Goal: Task Accomplishment & Management: Use online tool/utility

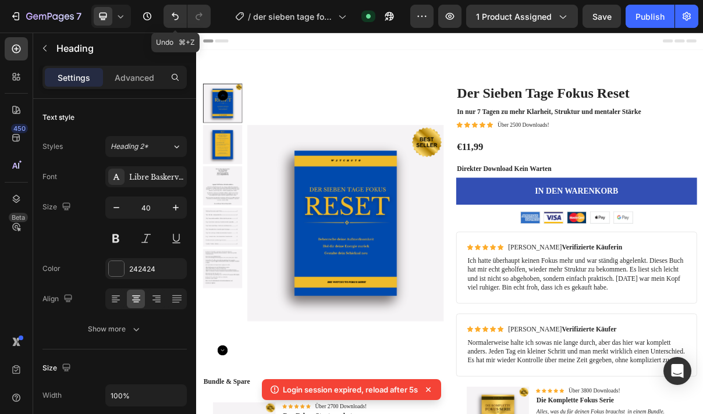
scroll to position [397, 0]
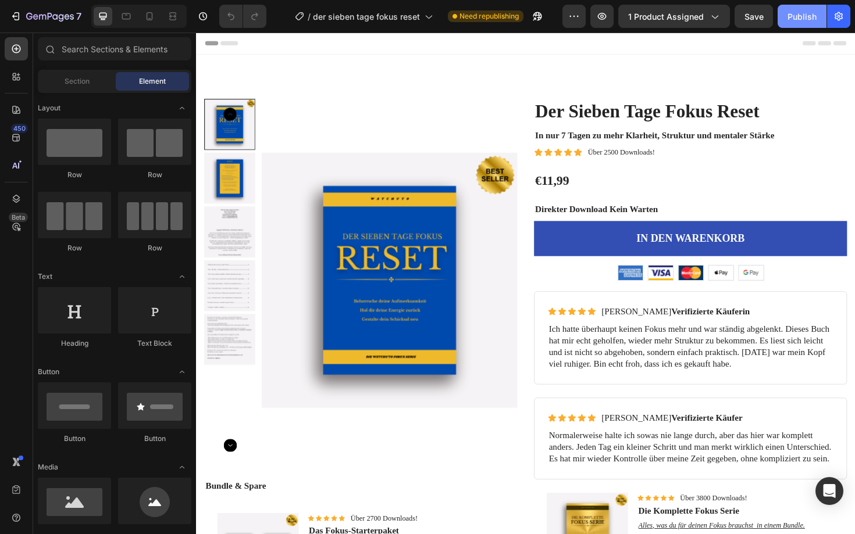
click at [808, 16] on div "Publish" at bounding box center [801, 16] width 29 height 12
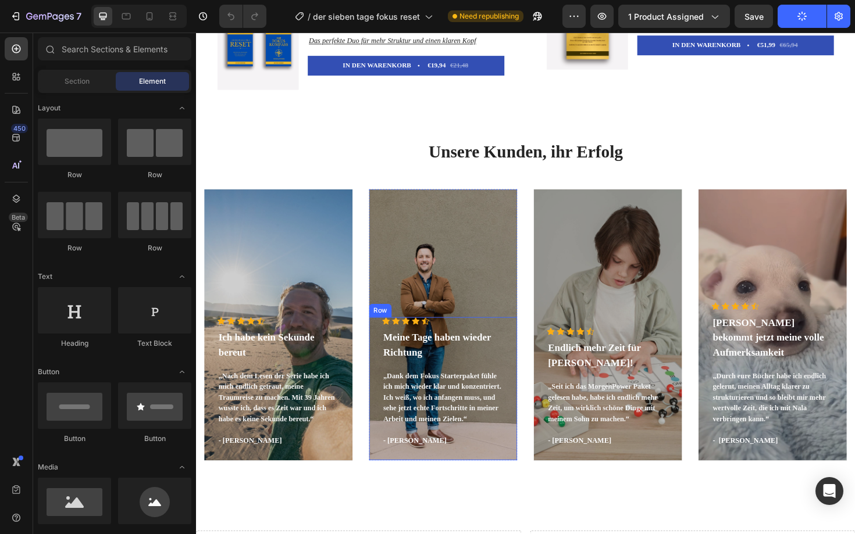
scroll to position [537, 0]
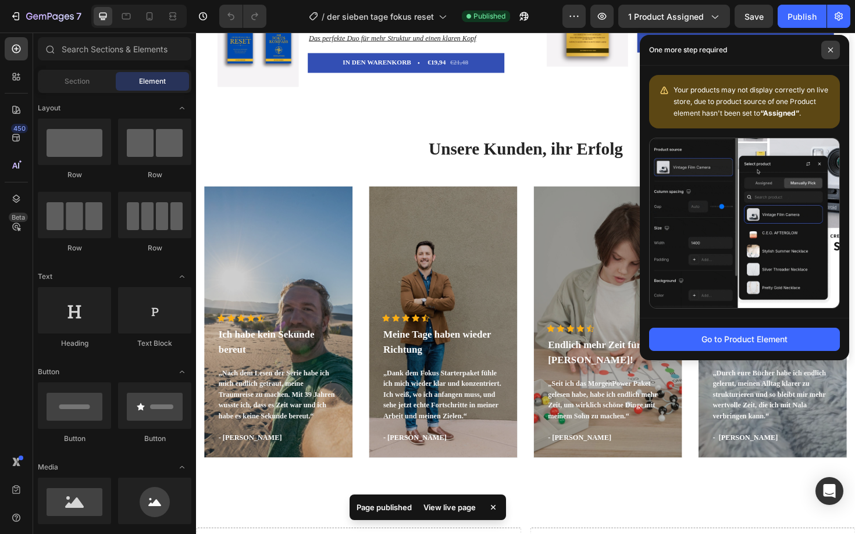
click at [831, 49] on icon at bounding box center [831, 50] width 6 height 6
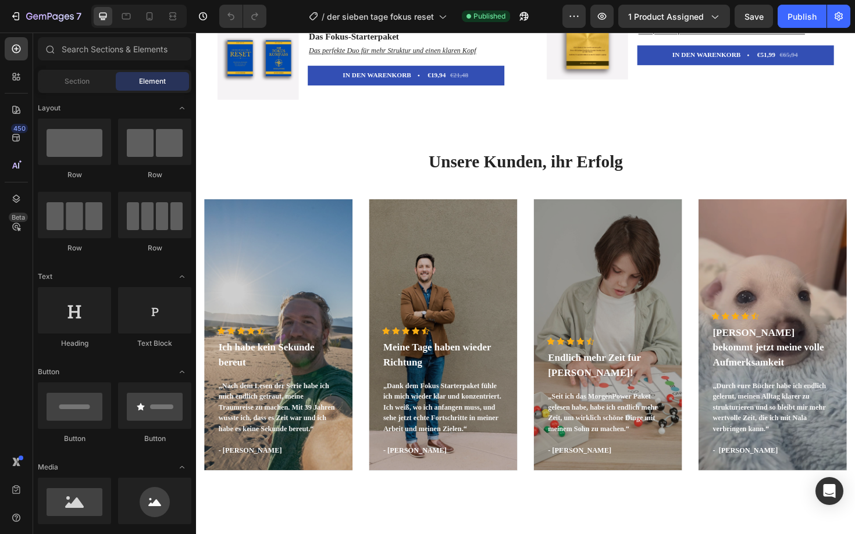
scroll to position [0, 0]
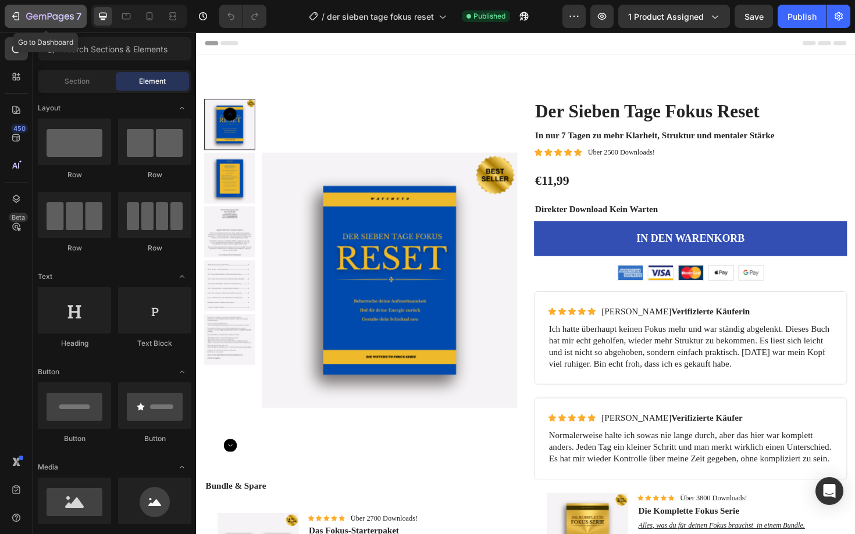
click at [12, 17] on icon "button" at bounding box center [16, 16] width 12 height 12
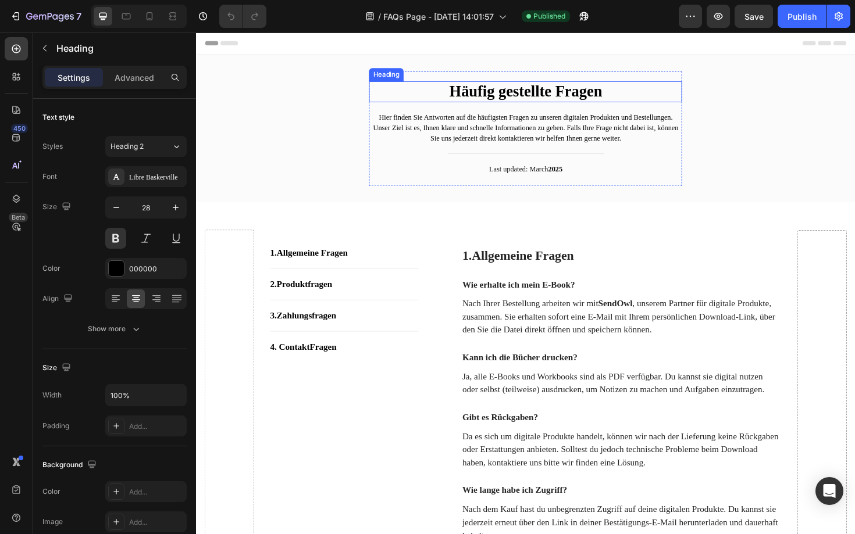
click at [518, 101] on h2 "Häufig gestellte Fragen" at bounding box center [545, 95] width 332 height 22
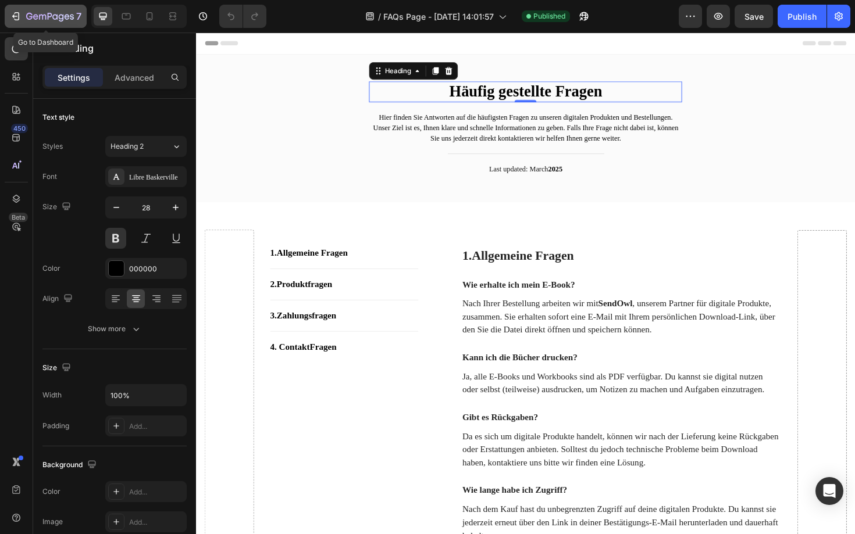
click at [15, 19] on icon "button" at bounding box center [17, 16] width 5 height 8
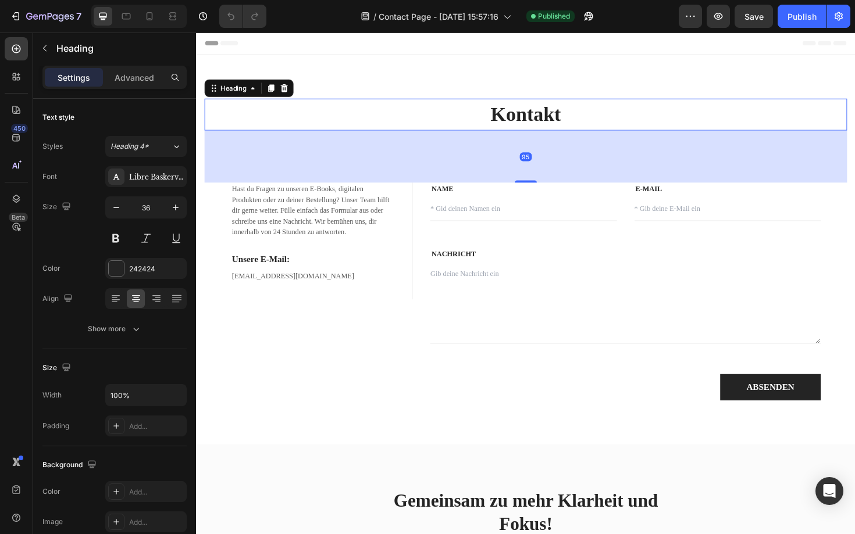
click at [542, 123] on h2 "Kontakt" at bounding box center [545, 120] width 680 height 34
click at [117, 208] on icon "button" at bounding box center [116, 207] width 6 height 1
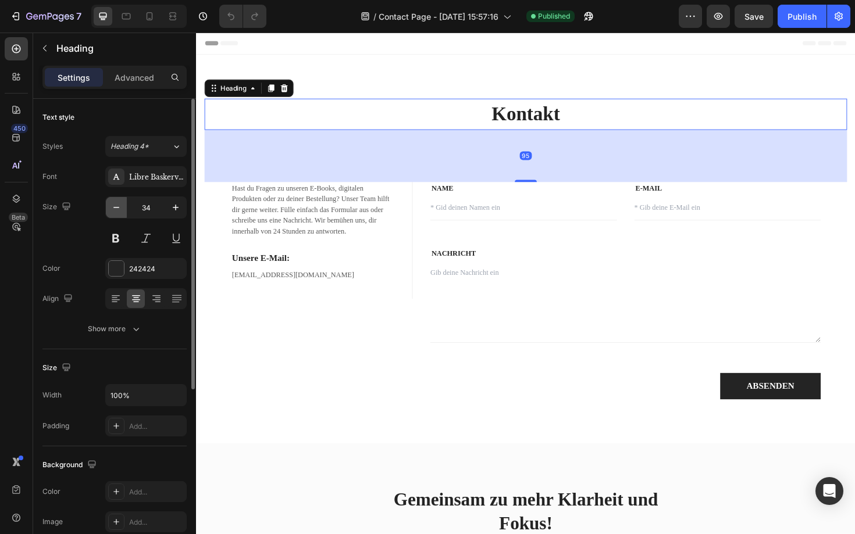
click at [117, 208] on icon "button" at bounding box center [116, 207] width 6 height 1
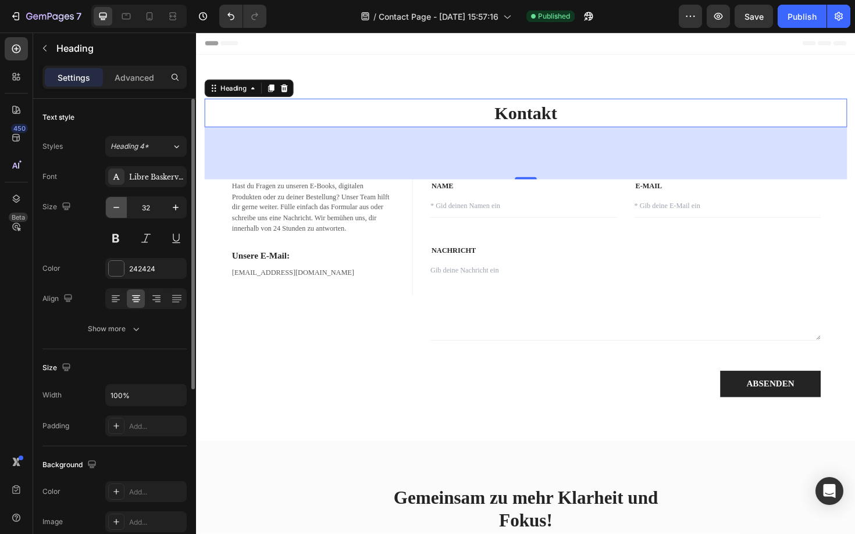
click at [117, 208] on icon "button" at bounding box center [116, 207] width 6 height 1
type input "30"
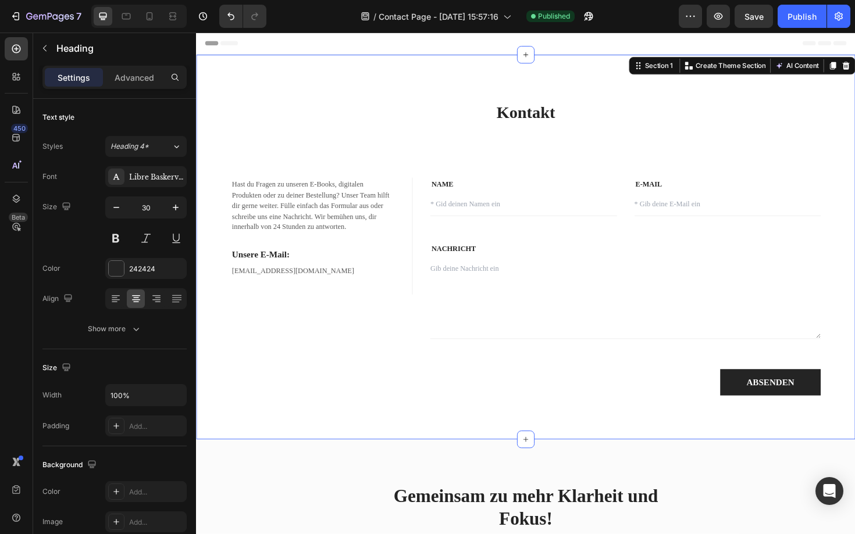
click at [428, 92] on div "Kontakt Heading Hast du Fragen zu unseren E-Books, digitalen Produkten oder zu …" at bounding box center [545, 260] width 698 height 408
click at [466, 119] on h2 "Kontakt" at bounding box center [545, 117] width 680 height 28
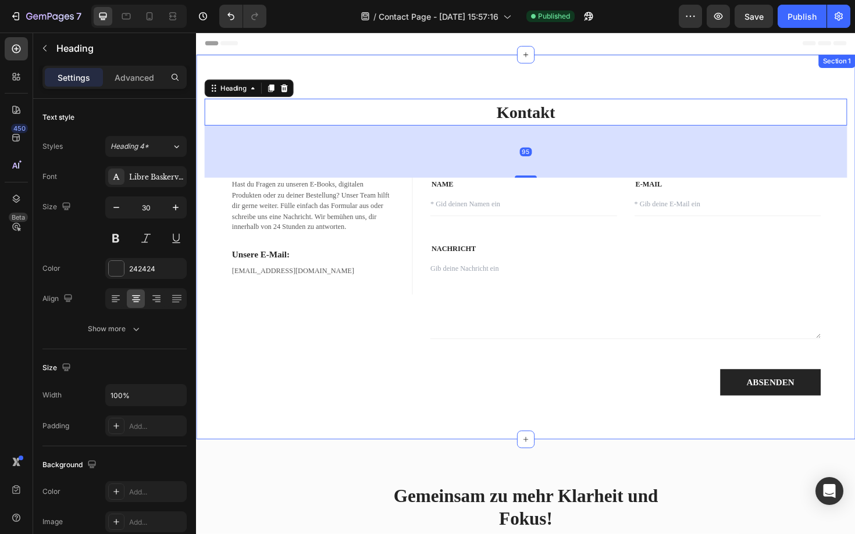
click at [467, 80] on div "Kontakt Heading 95 Hast du Fragen zu unseren E-Books, digitalen Produkten oder …" at bounding box center [545, 260] width 698 height 408
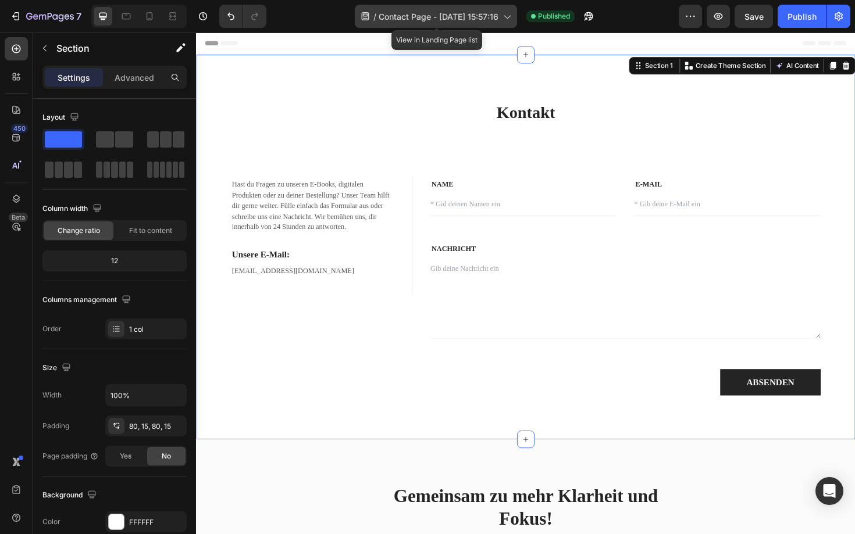
click at [460, 19] on span "Contact Page - [DATE] 15:57:16" at bounding box center [439, 16] width 120 height 12
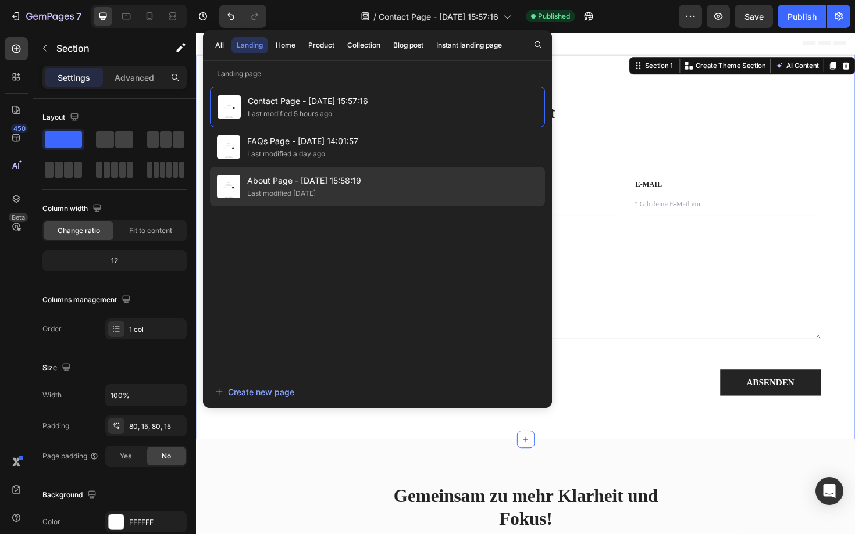
click at [309, 185] on span "About Page - [DATE] 15:58:19" at bounding box center [304, 181] width 114 height 14
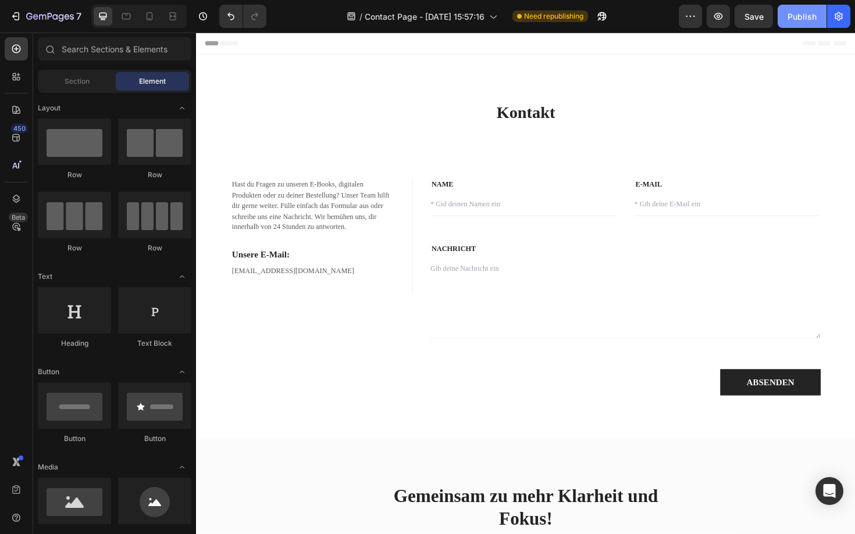
click at [819, 18] on button "Publish" at bounding box center [802, 16] width 49 height 23
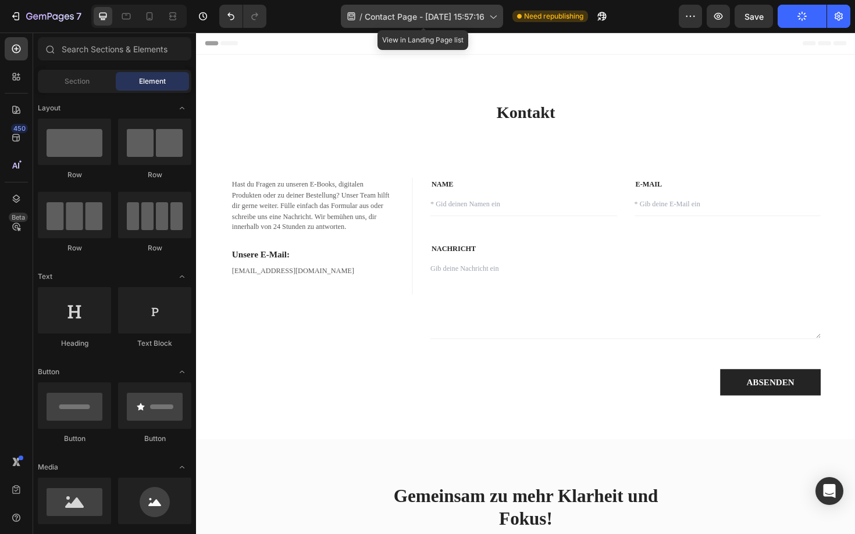
click at [455, 22] on span "Contact Page - [DATE] 15:57:16" at bounding box center [425, 16] width 120 height 12
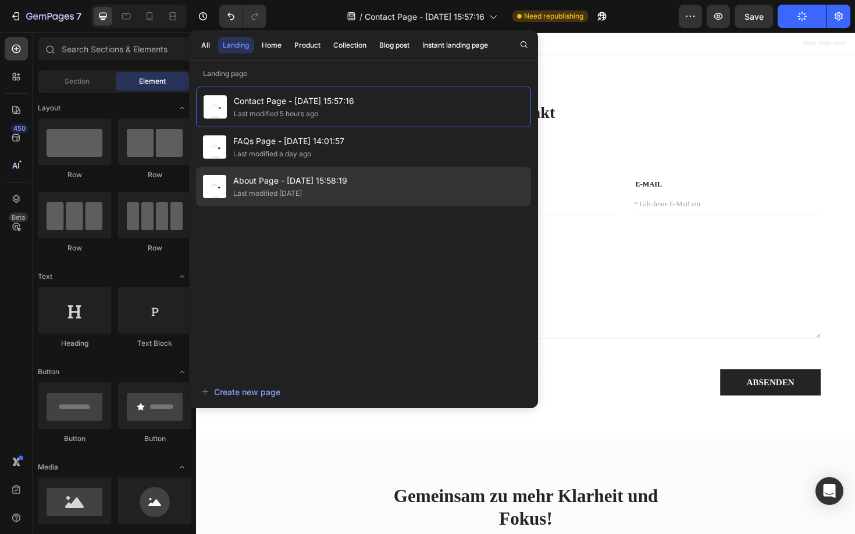
click at [326, 175] on span "About Page - [DATE] 15:58:19" at bounding box center [290, 181] width 114 height 14
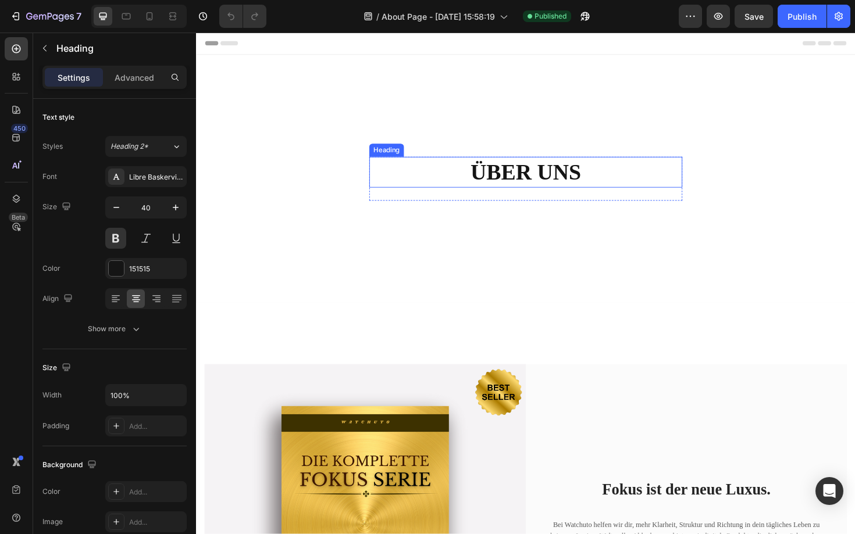
click at [521, 177] on h2 "ÜBER UNS" at bounding box center [545, 181] width 332 height 33
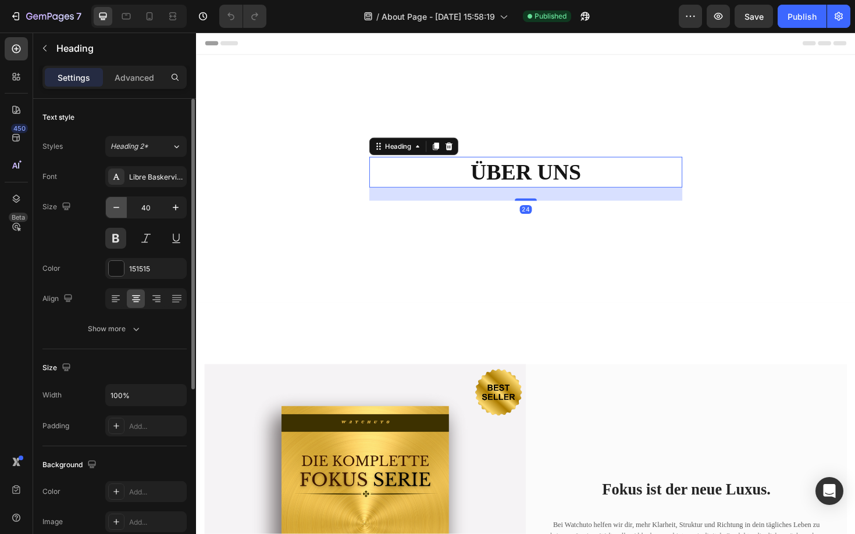
click at [120, 206] on icon "button" at bounding box center [117, 208] width 12 height 12
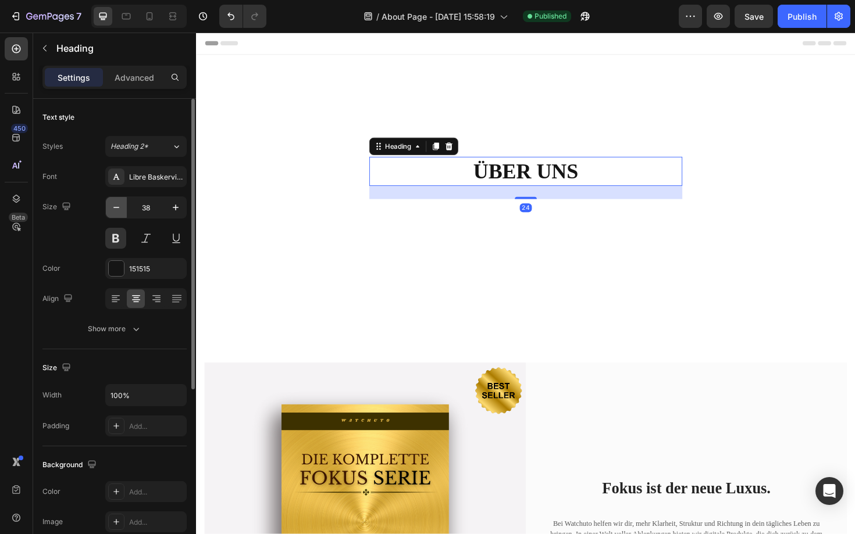
click at [120, 206] on icon "button" at bounding box center [117, 208] width 12 height 12
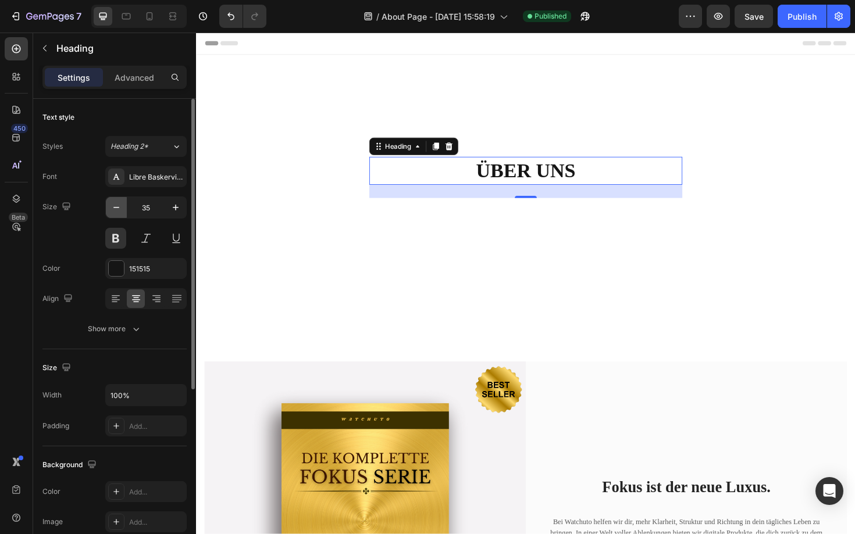
click at [120, 206] on icon "button" at bounding box center [117, 208] width 12 height 12
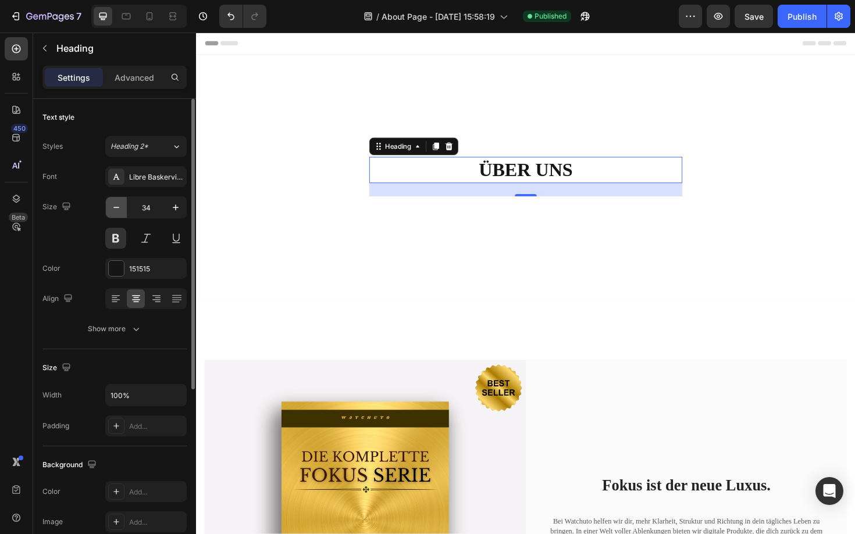
click at [120, 206] on icon "button" at bounding box center [117, 208] width 12 height 12
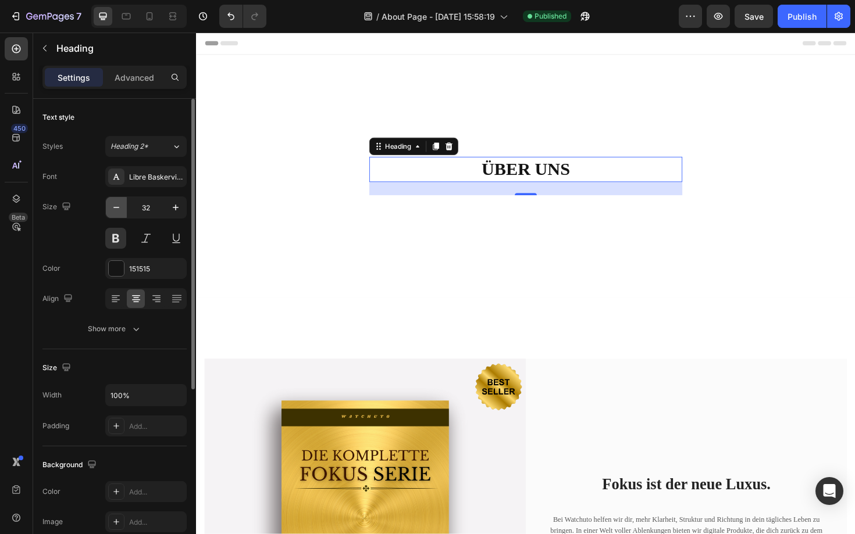
click at [120, 206] on icon "button" at bounding box center [117, 208] width 12 height 12
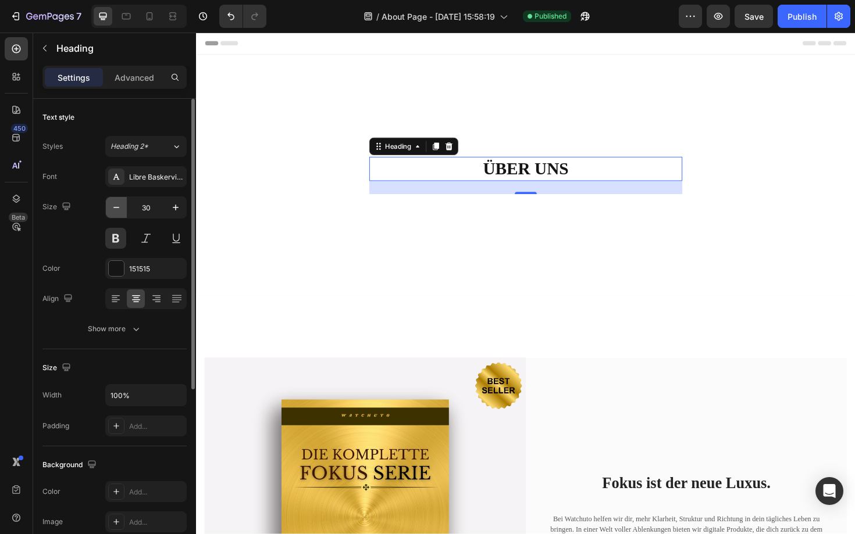
click at [120, 206] on icon "button" at bounding box center [117, 208] width 12 height 12
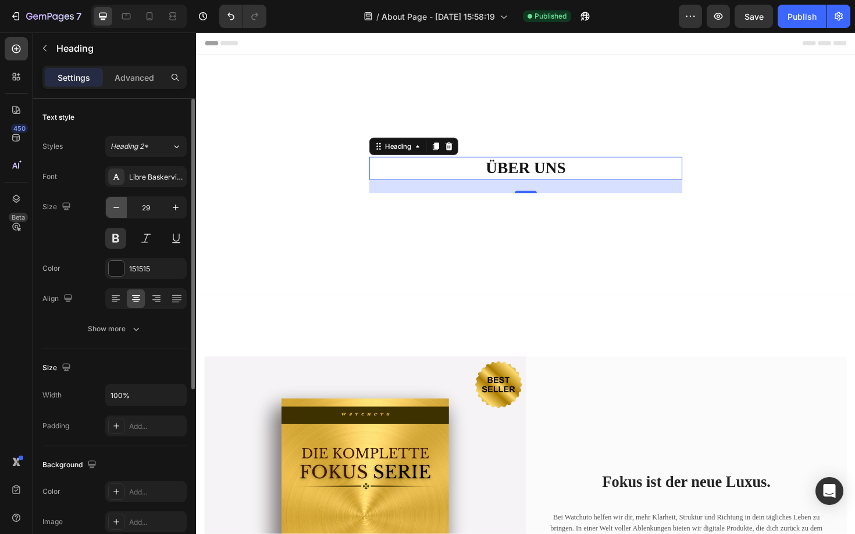
click at [120, 206] on icon "button" at bounding box center [117, 208] width 12 height 12
type input "28"
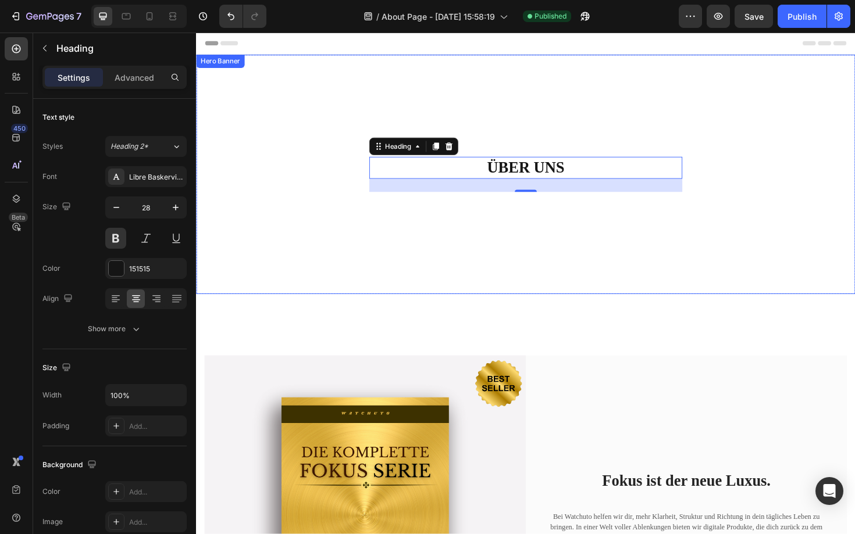
click at [293, 256] on div "ÜBER UNS Heading 24 Row" at bounding box center [545, 183] width 698 height 254
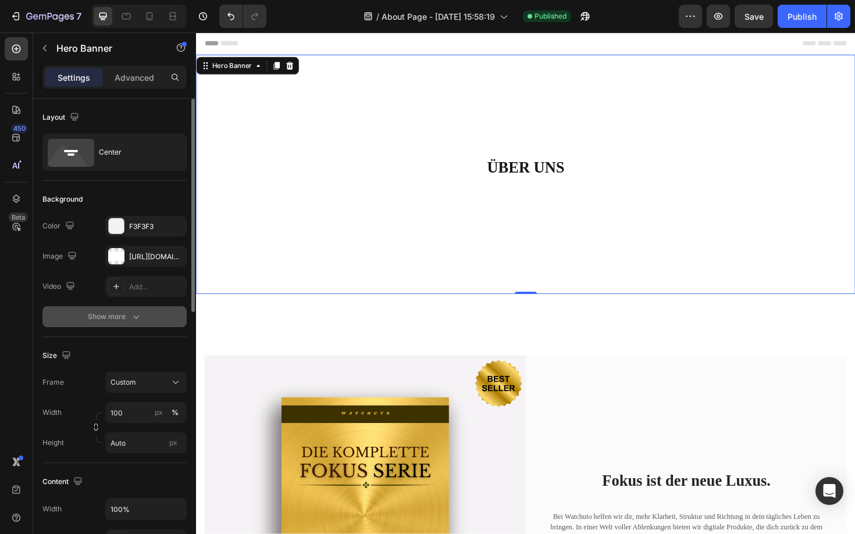
click at [117, 312] on div "Show more" at bounding box center [115, 317] width 54 height 12
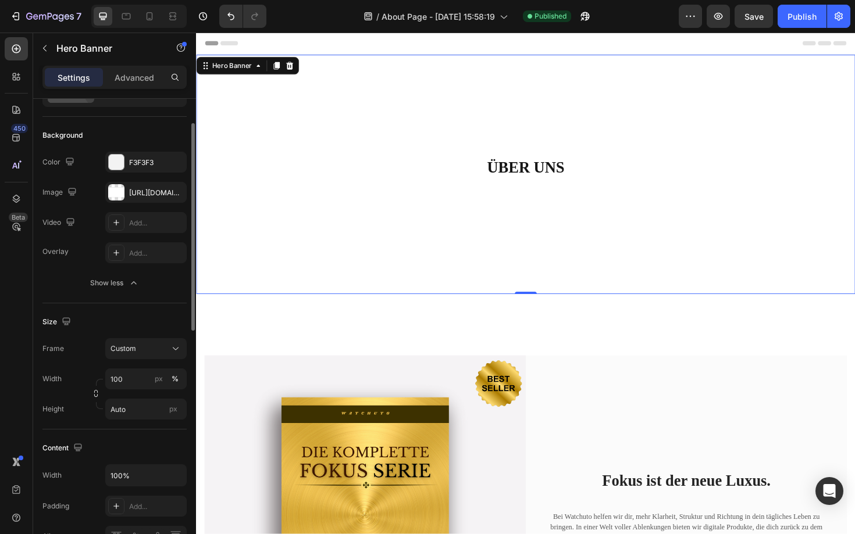
scroll to position [37, 0]
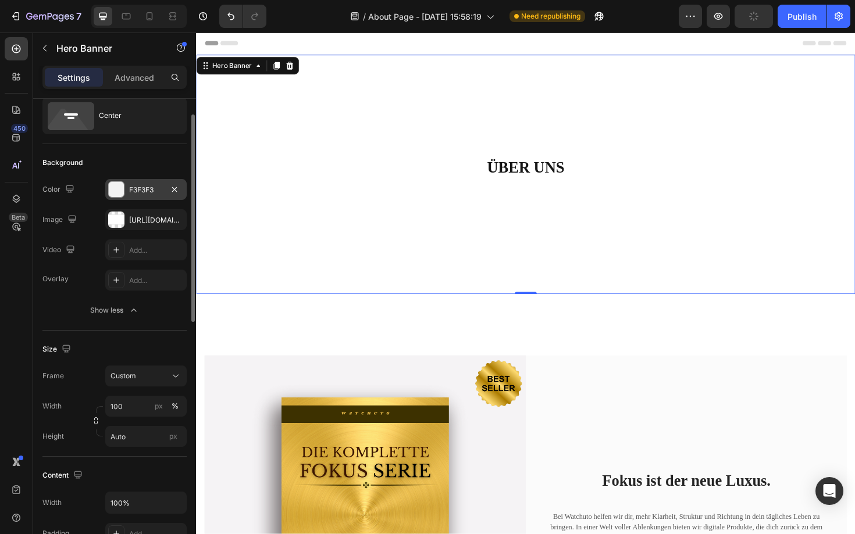
click at [119, 192] on div at bounding box center [116, 189] width 15 height 15
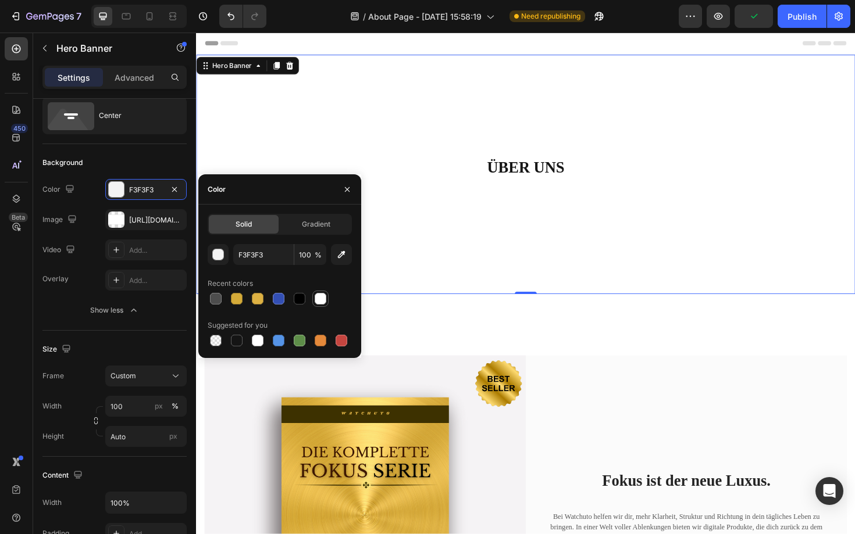
click at [316, 296] on div at bounding box center [321, 299] width 12 height 12
click at [213, 344] on div at bounding box center [216, 341] width 12 height 12
type input "000000"
type input "0"
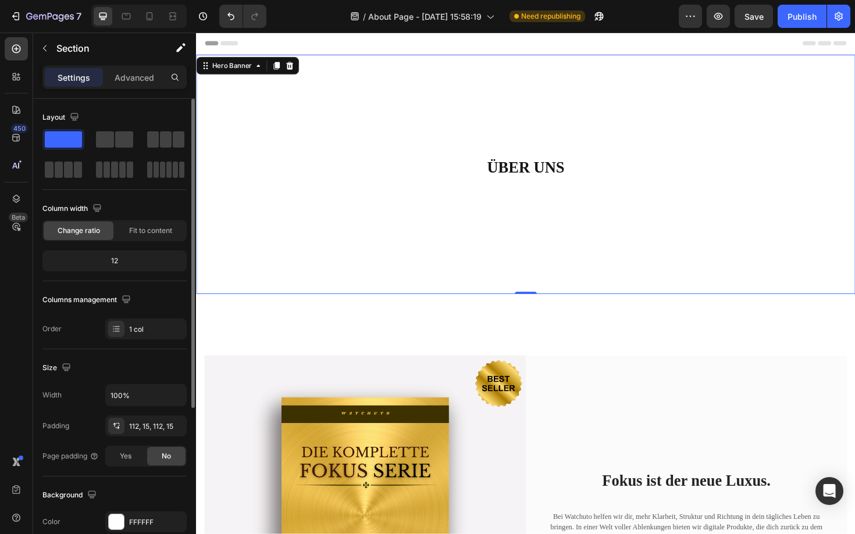
click at [247, 206] on div "ÜBER UNS Heading Row" at bounding box center [545, 183] width 698 height 254
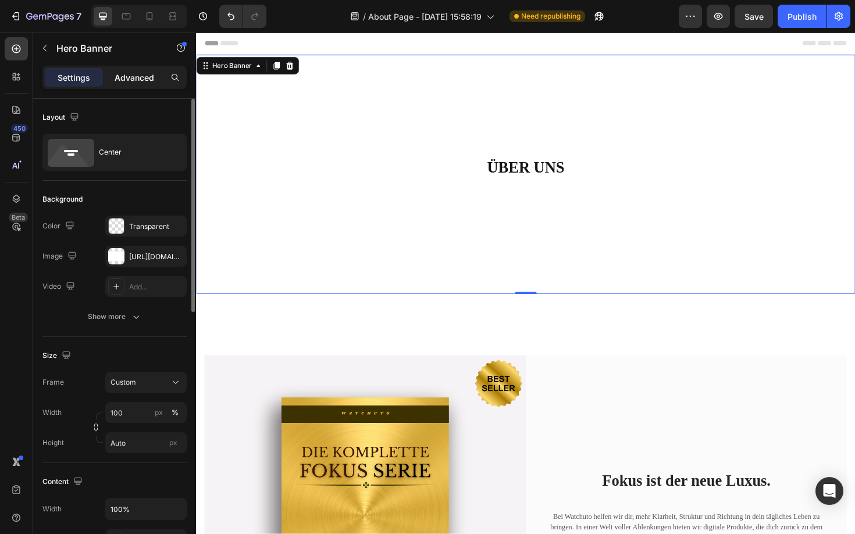
click at [131, 77] on p "Advanced" at bounding box center [135, 78] width 40 height 12
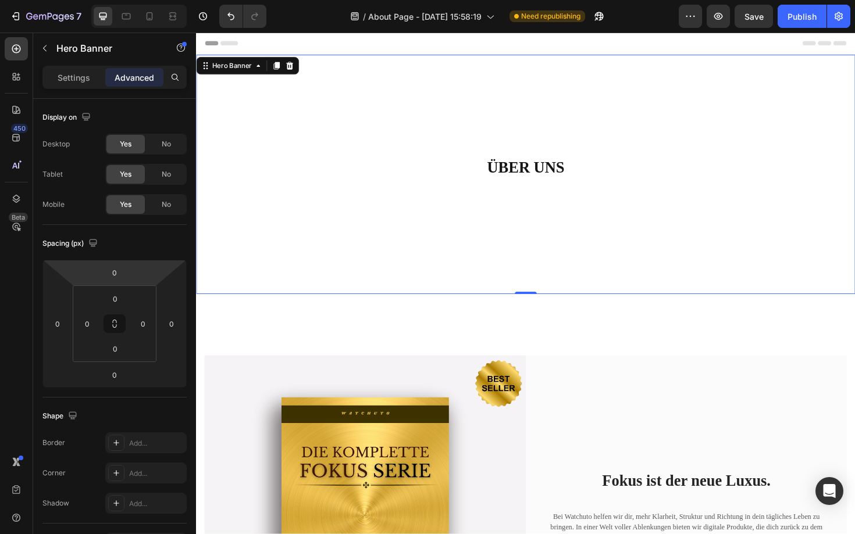
click at [254, 241] on div "ÜBER UNS Heading Row" at bounding box center [545, 183] width 698 height 254
click at [67, 87] on div "Settings Advanced" at bounding box center [114, 77] width 144 height 23
click at [69, 83] on p "Settings" at bounding box center [74, 78] width 33 height 12
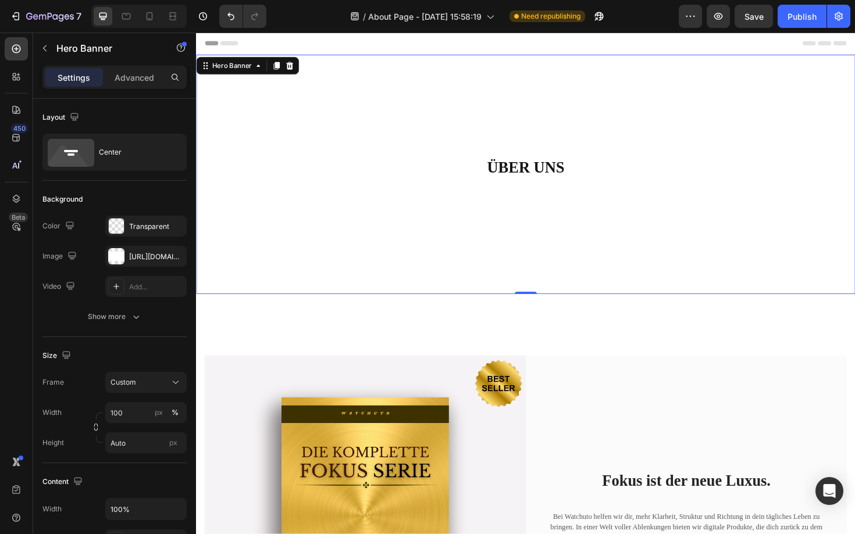
click at [318, 244] on div "ÜBER UNS Heading Row" at bounding box center [545, 183] width 698 height 254
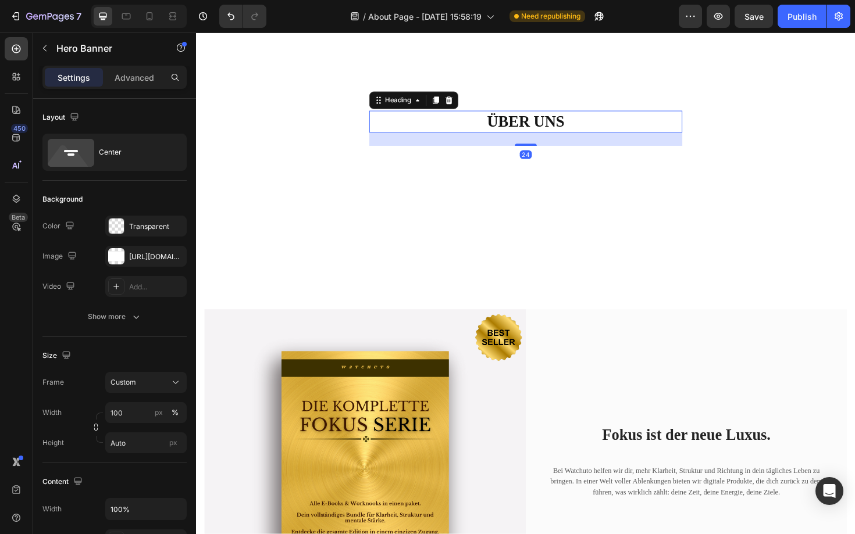
click at [558, 120] on h2 "ÜBER UNS" at bounding box center [545, 127] width 332 height 23
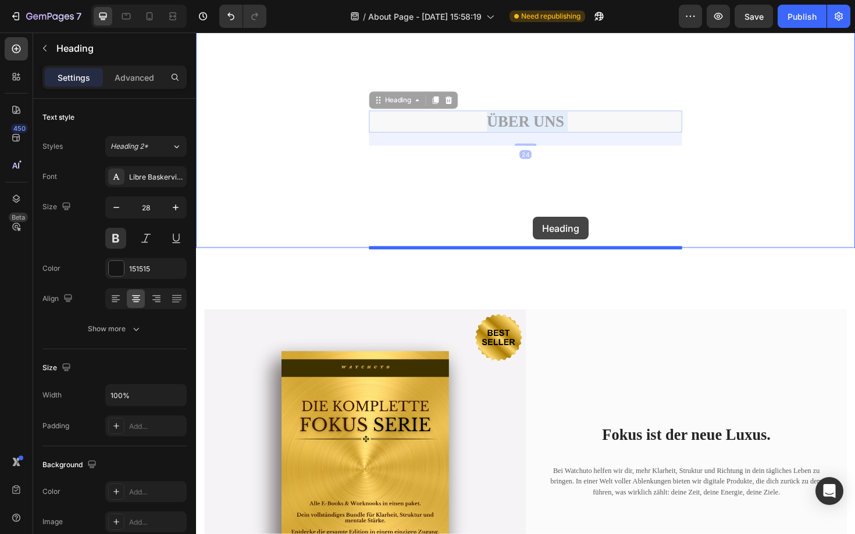
drag, startPoint x: 558, startPoint y: 120, endPoint x: 552, endPoint y: 241, distance: 120.5
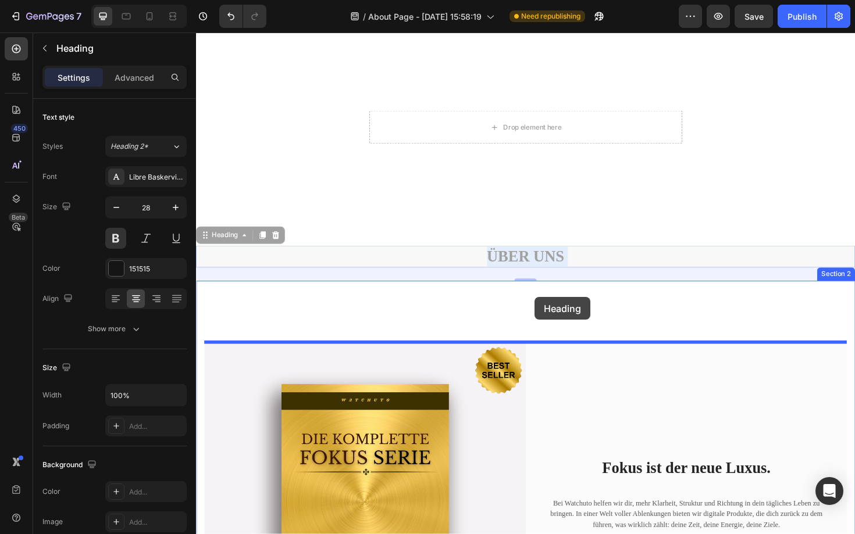
drag, startPoint x: 554, startPoint y: 268, endPoint x: 554, endPoint y: 313, distance: 44.8
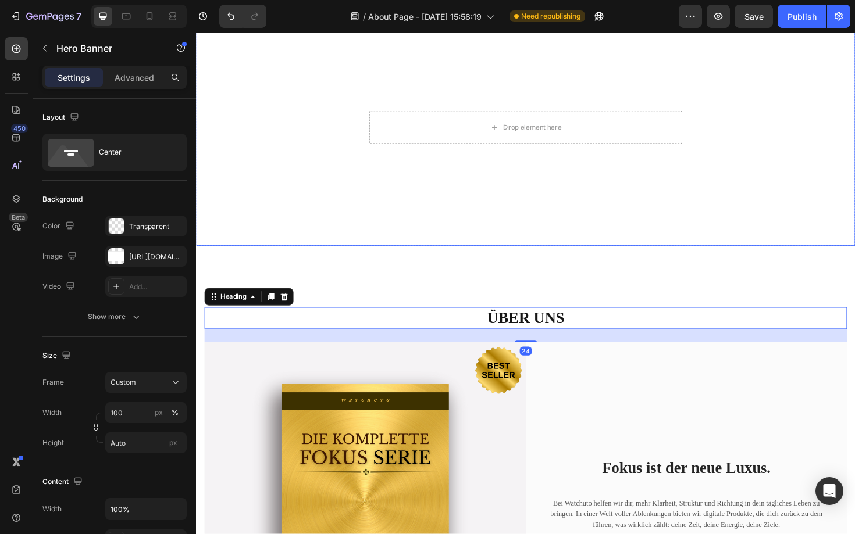
click at [451, 199] on div "Drop element here Row" at bounding box center [545, 133] width 698 height 251
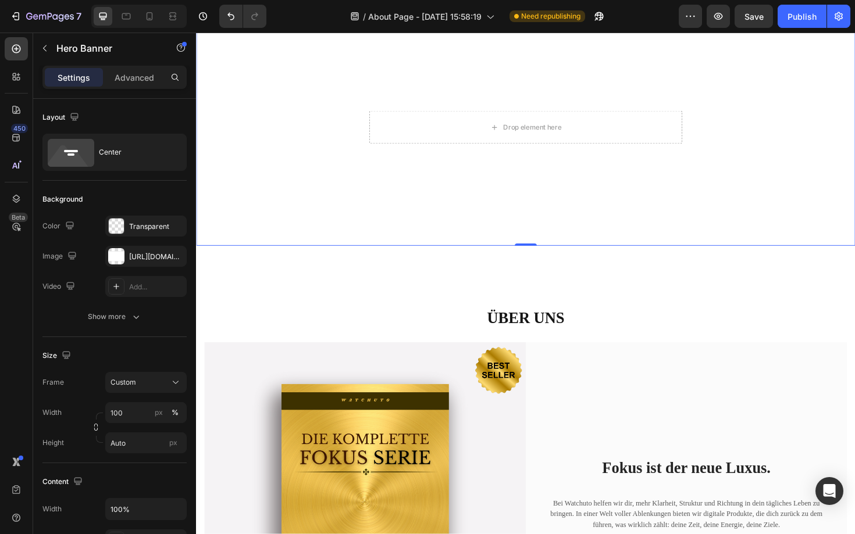
scroll to position [0, 0]
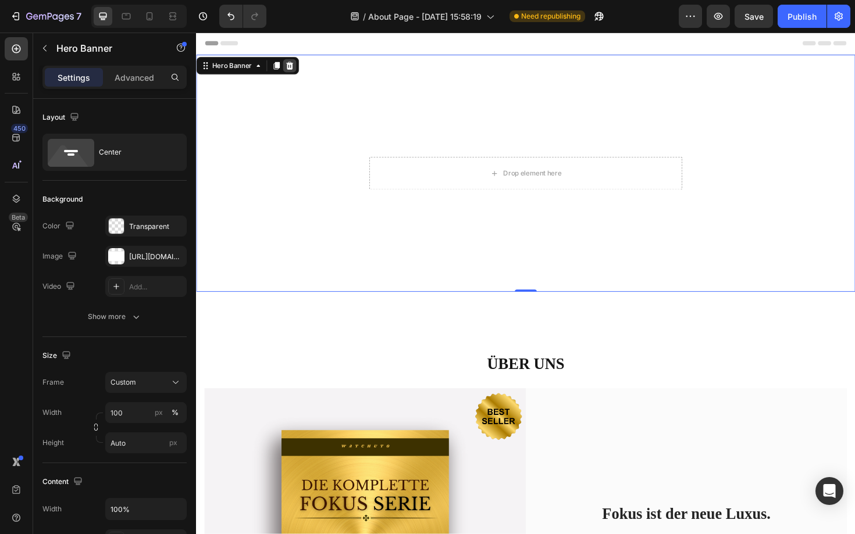
click at [297, 69] on icon at bounding box center [294, 67] width 9 height 9
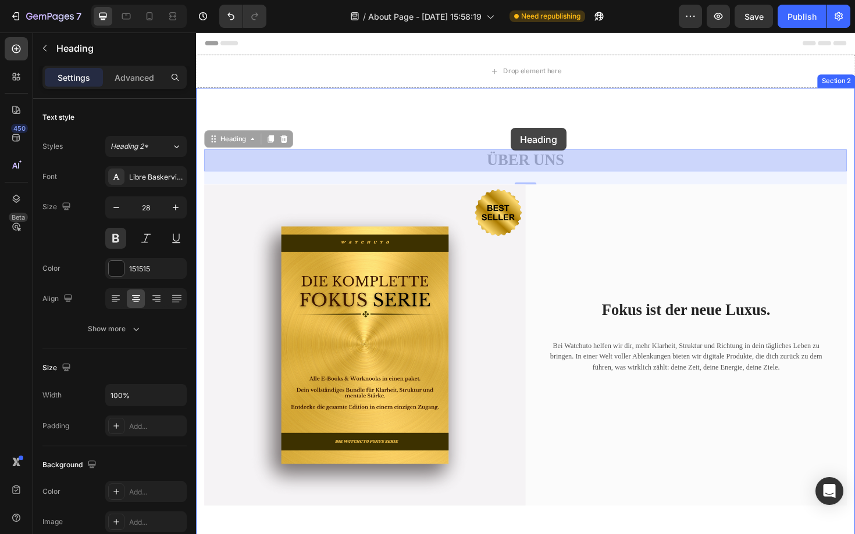
drag, startPoint x: 526, startPoint y: 163, endPoint x: 529, endPoint y: 134, distance: 29.2
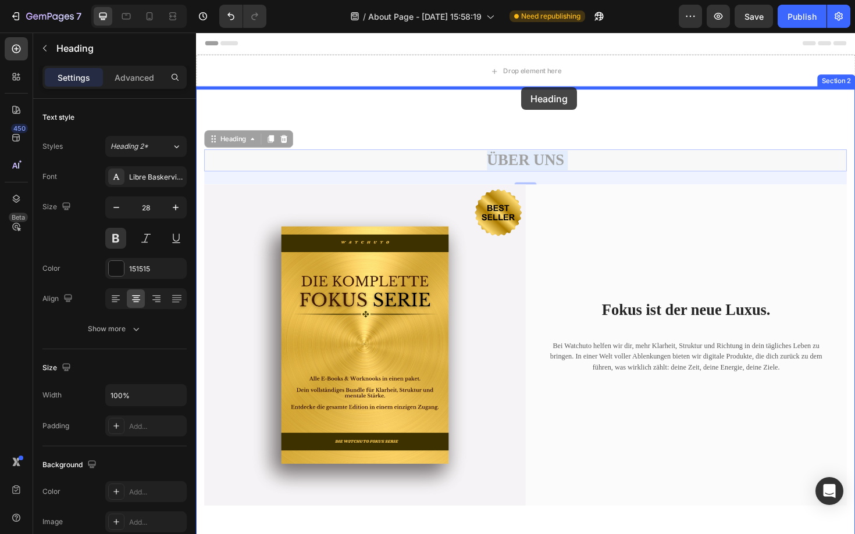
drag, startPoint x: 529, startPoint y: 169, endPoint x: 541, endPoint y: 91, distance: 79.5
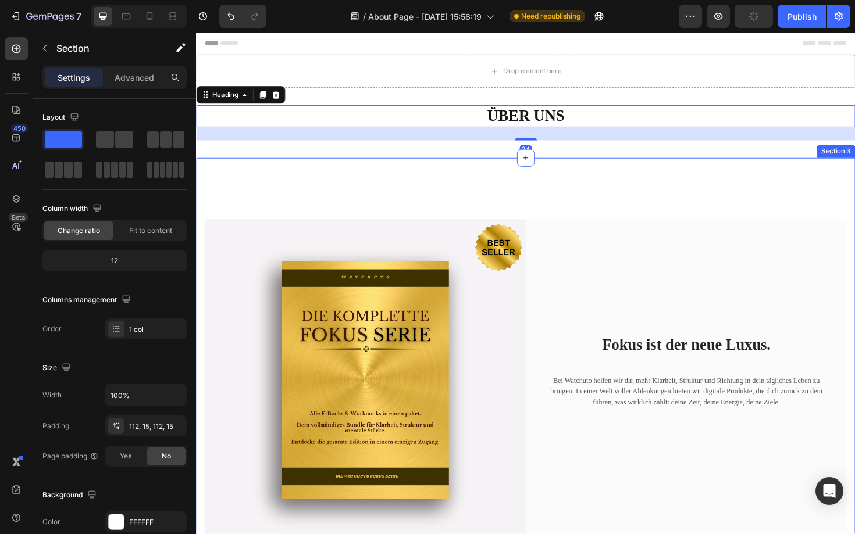
click at [592, 183] on div "Image Fokus ist der neue Luxus. Heading Bei Watchuto helfen wir dir, mehr Klarh…" at bounding box center [545, 401] width 698 height 471
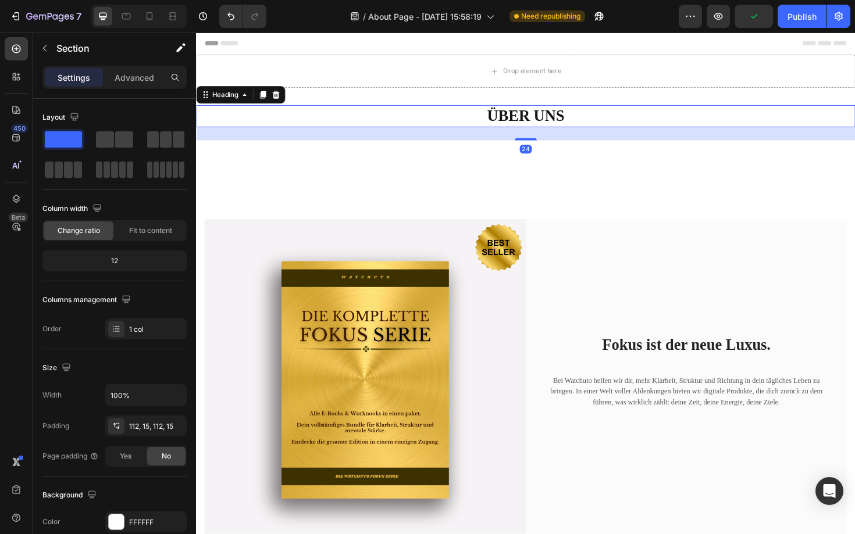
click at [580, 125] on h2 "ÜBER UNS" at bounding box center [545, 121] width 698 height 23
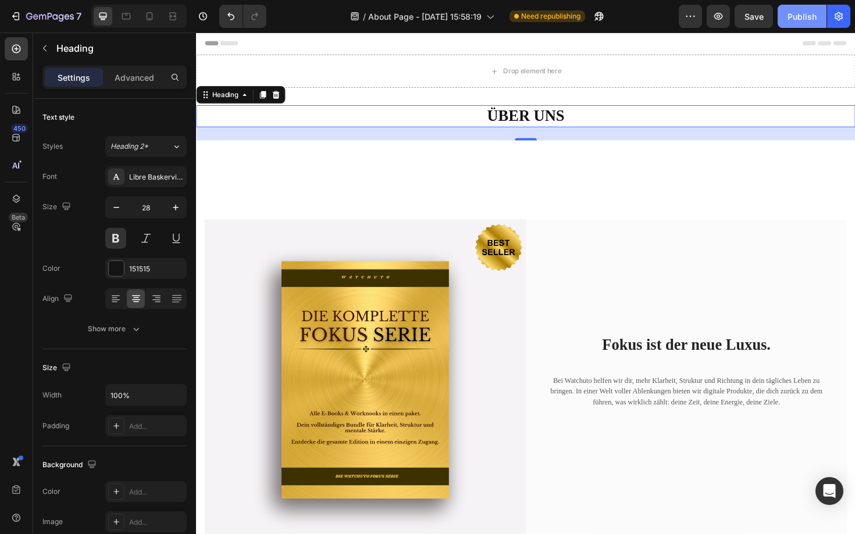
click at [789, 16] on div "Publish" at bounding box center [801, 16] width 29 height 12
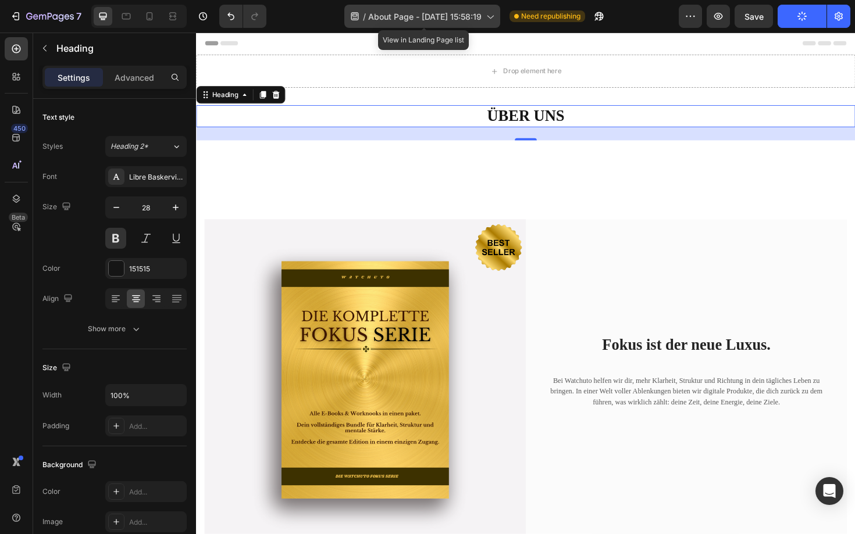
click at [484, 22] on div "/ About Page - Aug 26, 15:58:19" at bounding box center [422, 16] width 156 height 23
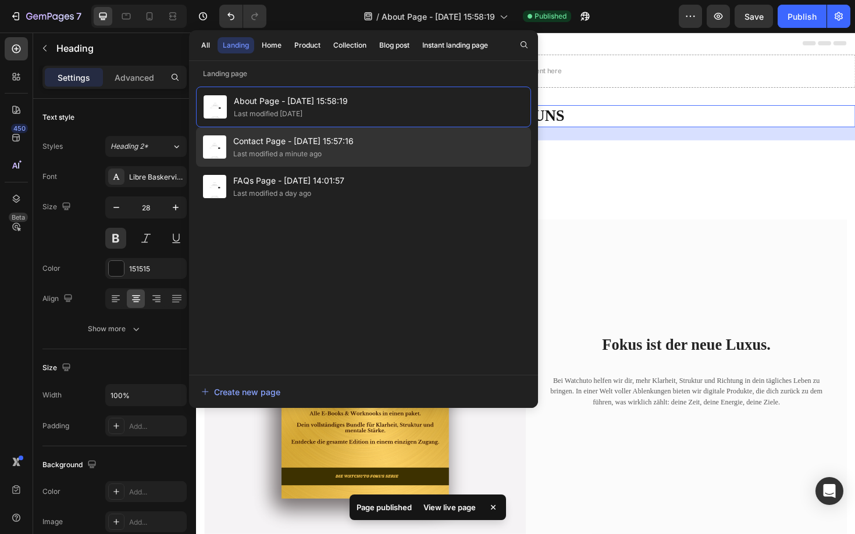
click at [338, 141] on span "Contact Page - [DATE] 15:57:16" at bounding box center [293, 141] width 120 height 14
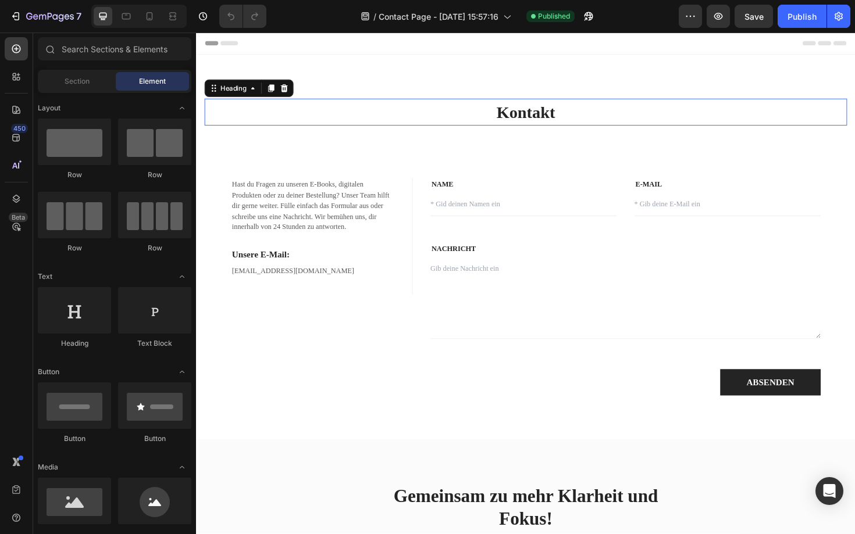
click at [542, 118] on h2 "Kontakt" at bounding box center [545, 117] width 680 height 28
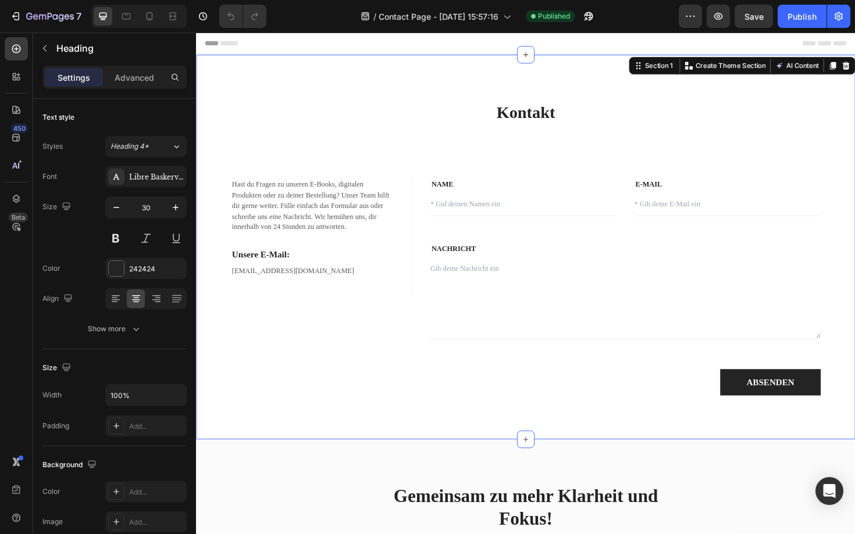
click at [550, 74] on div "Kontakt Heading Hast du Fragen zu unseren E-Books, digitalen Produkten oder zu …" at bounding box center [545, 260] width 698 height 408
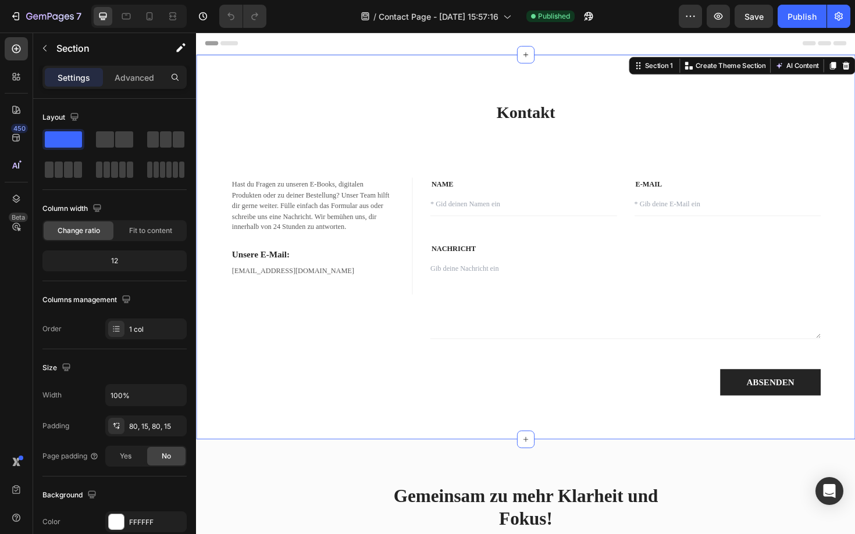
click at [442, 174] on div "Kontakt Heading Hast du Fragen zu unseren E-Books, digitalen Produkten oder zu …" at bounding box center [545, 260] width 680 height 315
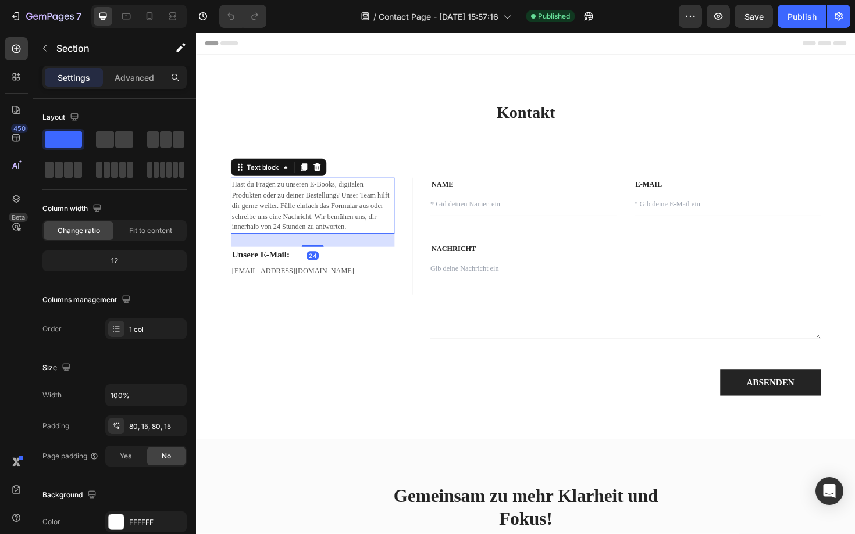
click at [386, 226] on p "Hast du Fragen zu unseren E-Books, digitalen Produkten oder zu deiner Bestellun…" at bounding box center [319, 216] width 171 height 57
click at [432, 96] on div "Kontakt Heading Hast du Fragen zu unseren E-Books, digitalen Produkten oder zu …" at bounding box center [545, 260] width 698 height 408
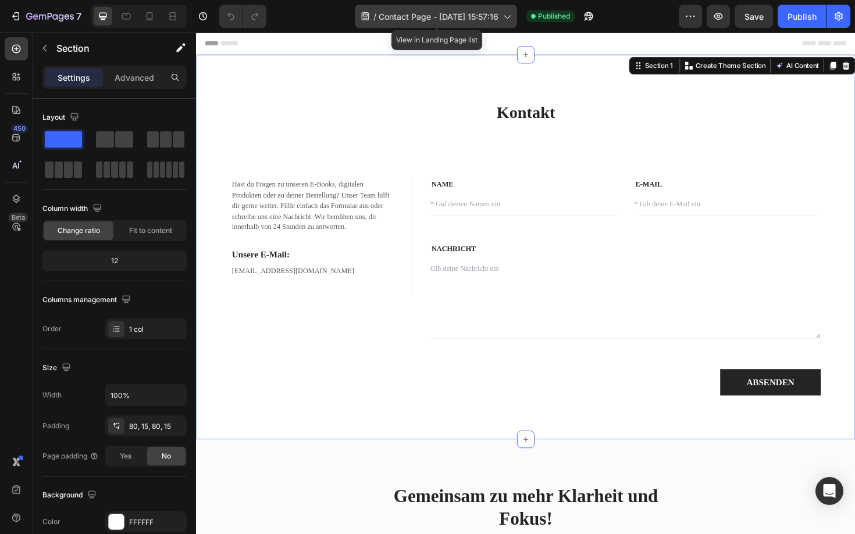
click at [476, 20] on span "Contact Page - [DATE] 15:57:16" at bounding box center [439, 16] width 120 height 12
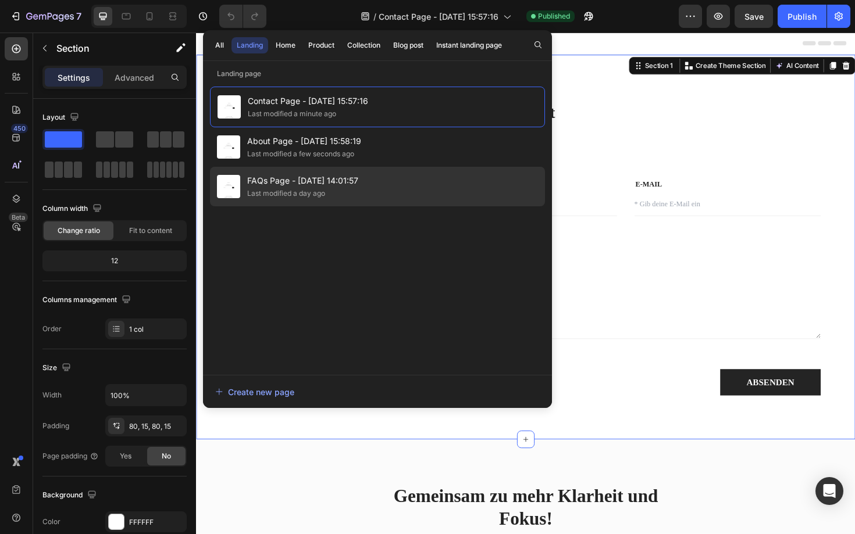
click at [335, 181] on span "FAQs Page - [DATE] 14:01:57" at bounding box center [302, 181] width 111 height 14
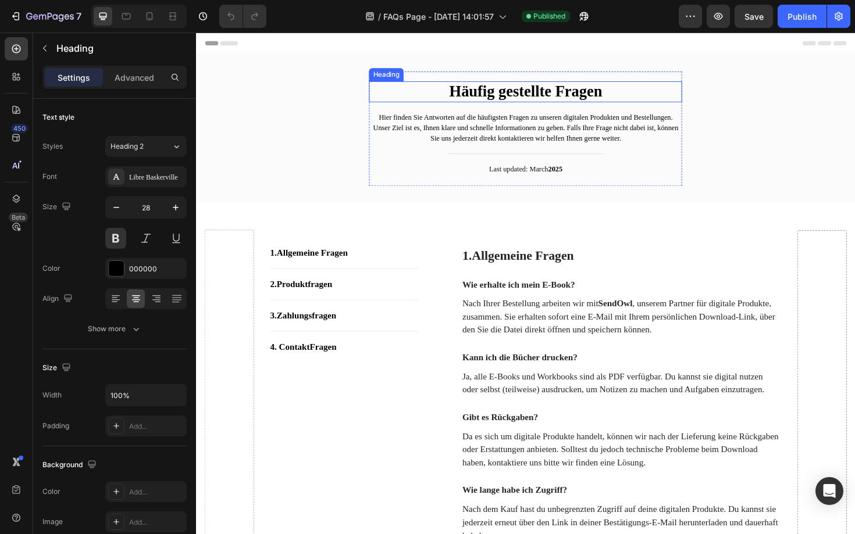
click at [507, 96] on h2 "Häufig gestellte Fragen" at bounding box center [545, 95] width 332 height 22
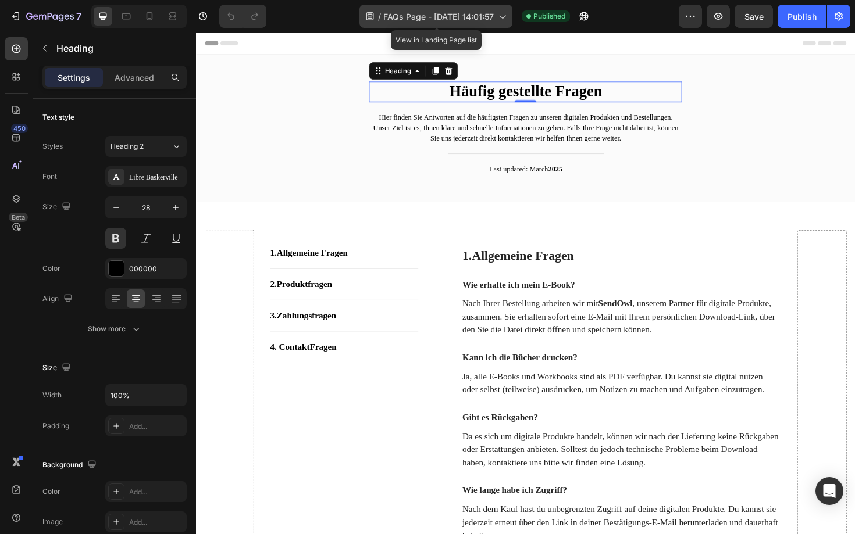
click at [479, 11] on span "FAQs Page - [DATE] 14:01:57" at bounding box center [438, 16] width 111 height 12
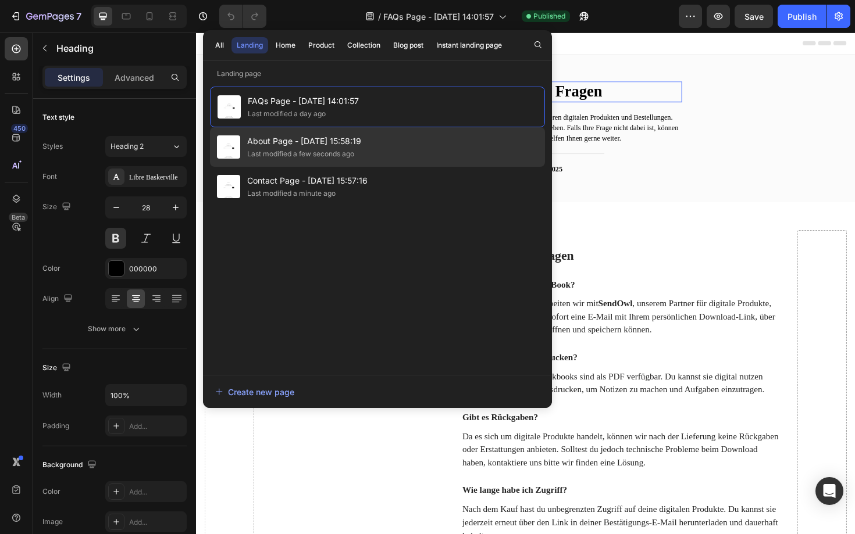
click at [329, 138] on span "About Page - [DATE] 15:58:19" at bounding box center [304, 141] width 114 height 14
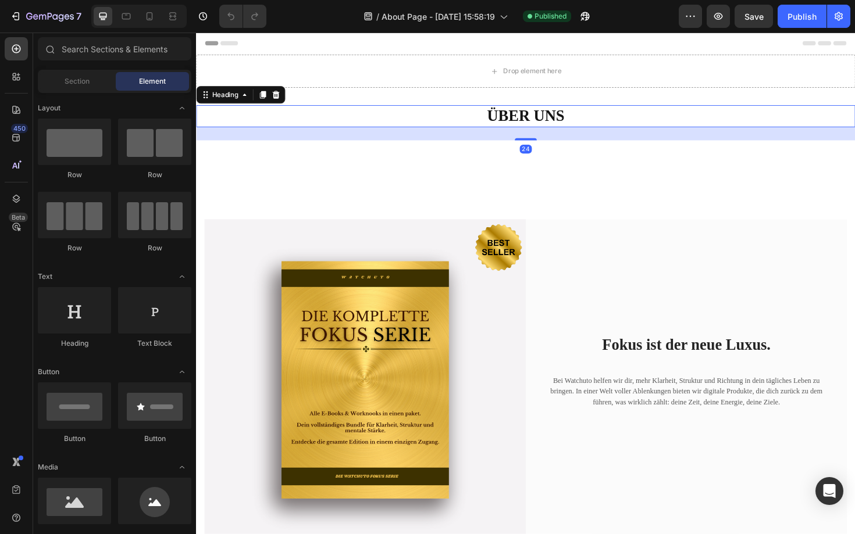
click at [546, 121] on h2 "ÜBER UNS" at bounding box center [545, 121] width 698 height 23
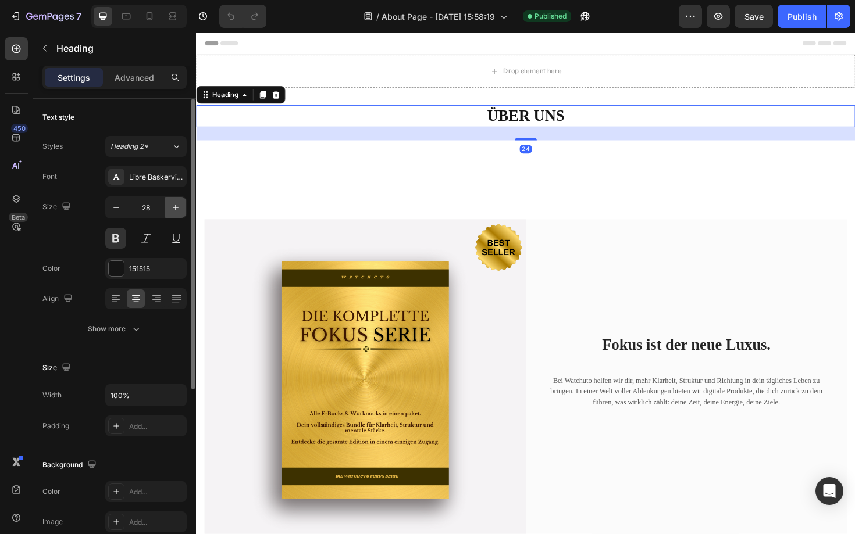
click at [177, 208] on icon "button" at bounding box center [176, 208] width 12 height 12
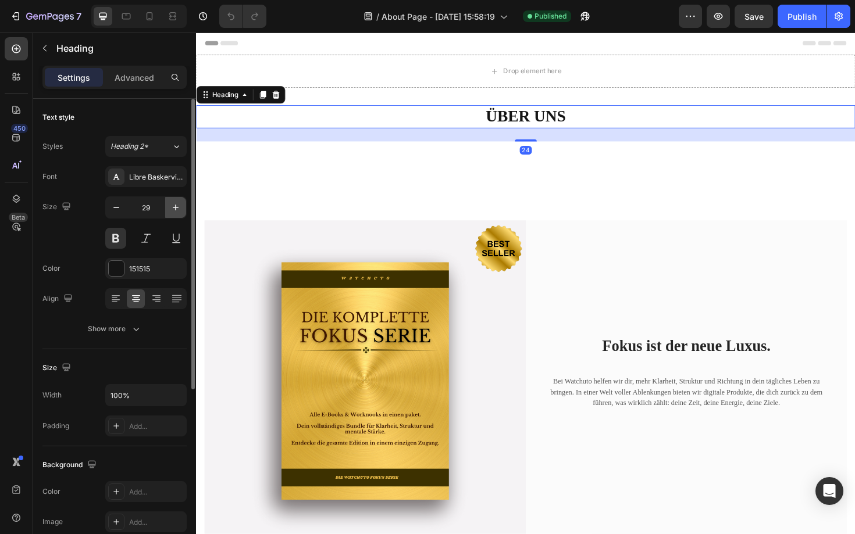
type input "30"
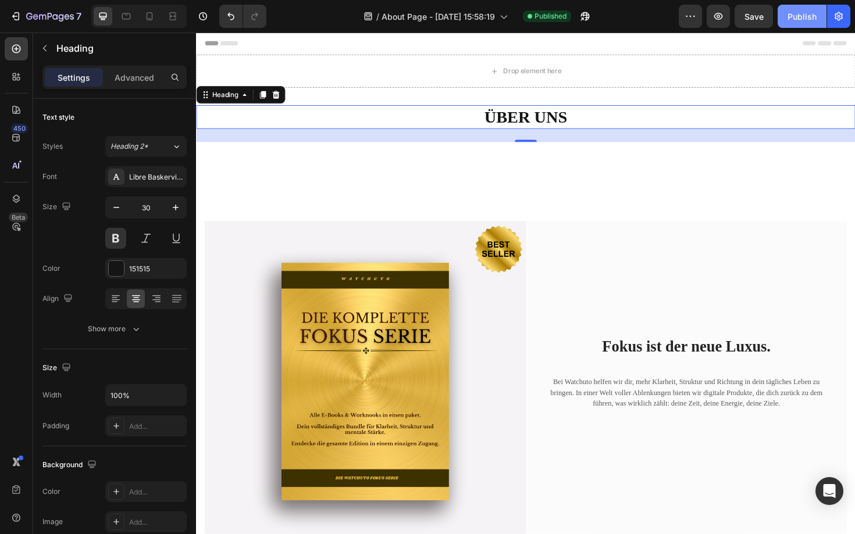
click at [810, 10] on div "Publish" at bounding box center [801, 16] width 29 height 12
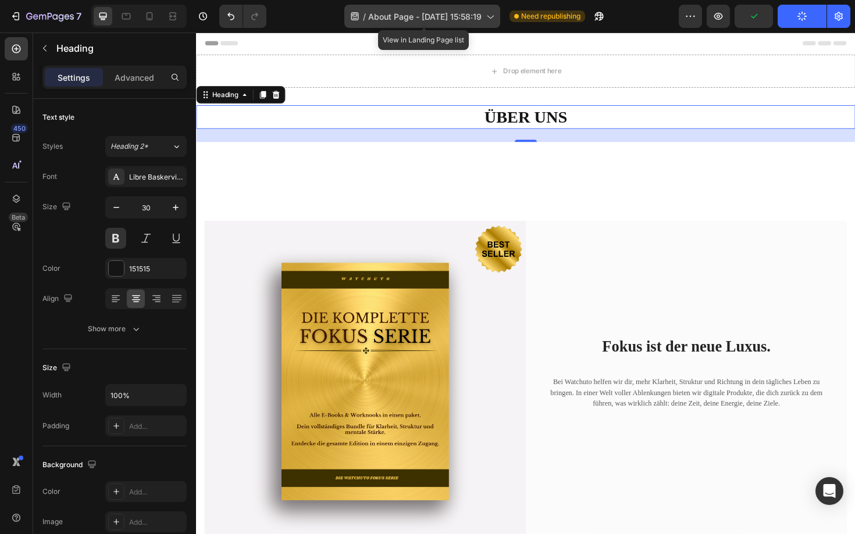
click at [456, 22] on div "/ About Page - Aug 26, 15:58:19" at bounding box center [422, 16] width 156 height 23
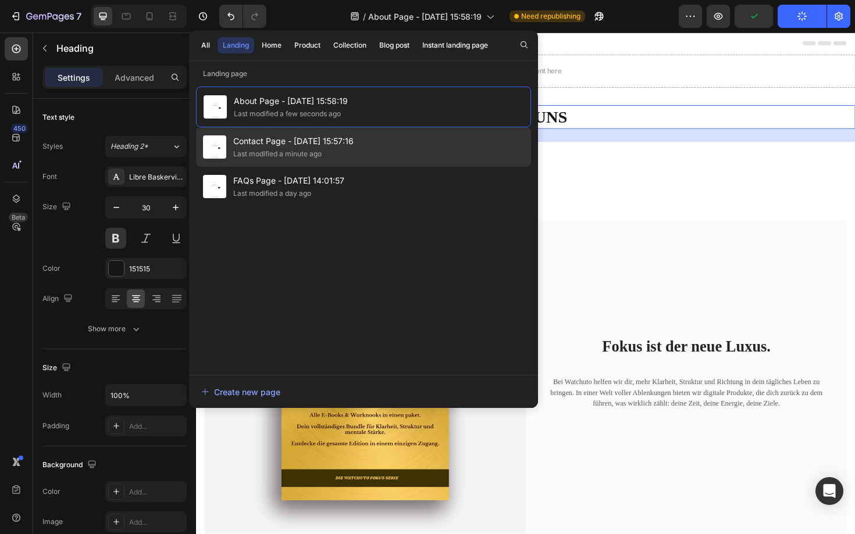
click at [363, 167] on div "Contact Page - Aug 27, 15:57:16 Last modified a minute ago" at bounding box center [363, 187] width 335 height 40
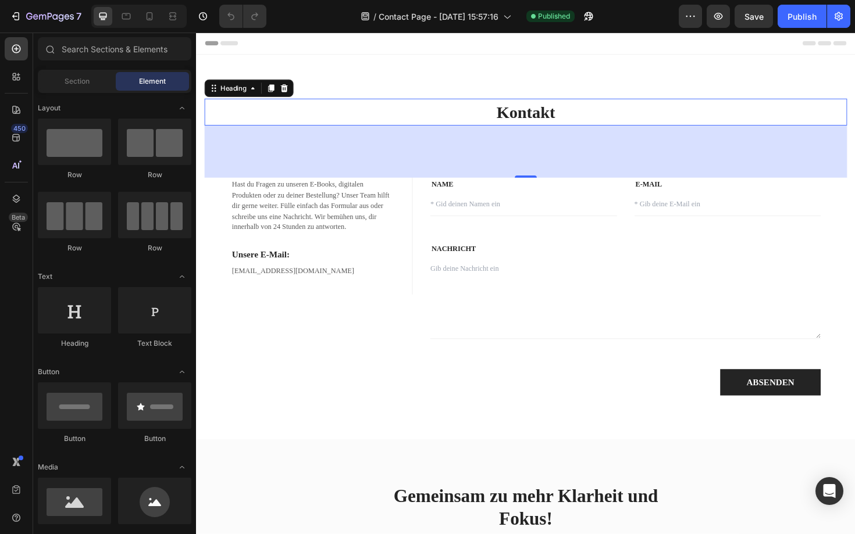
click at [550, 126] on h2 "Kontakt" at bounding box center [545, 117] width 680 height 28
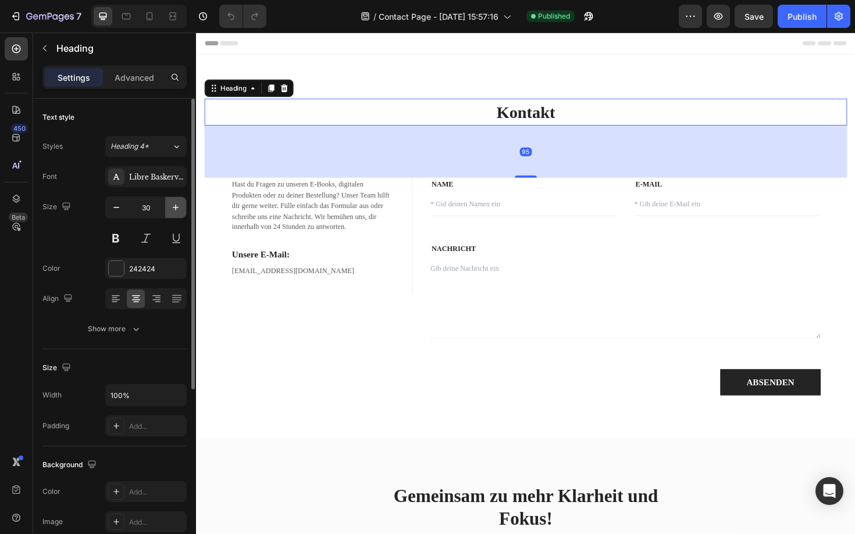
click at [174, 206] on icon "button" at bounding box center [176, 208] width 12 height 12
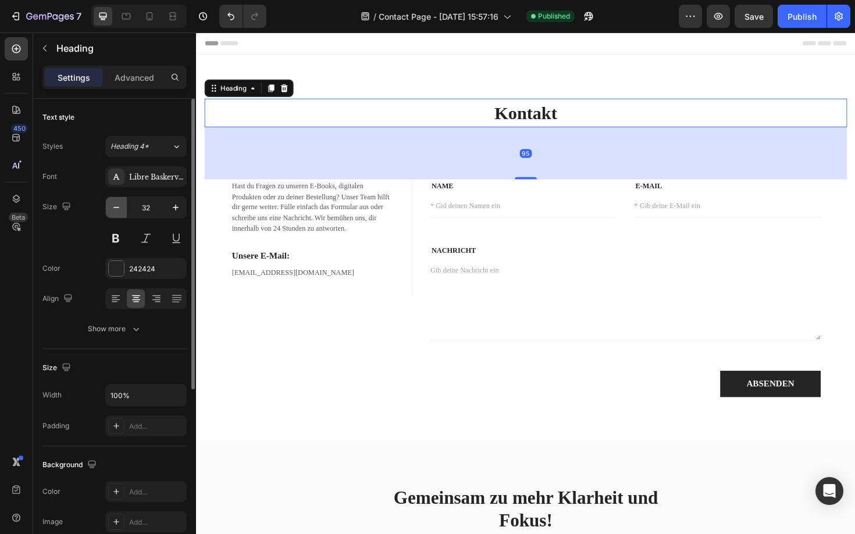
click at [117, 213] on icon "button" at bounding box center [117, 208] width 12 height 12
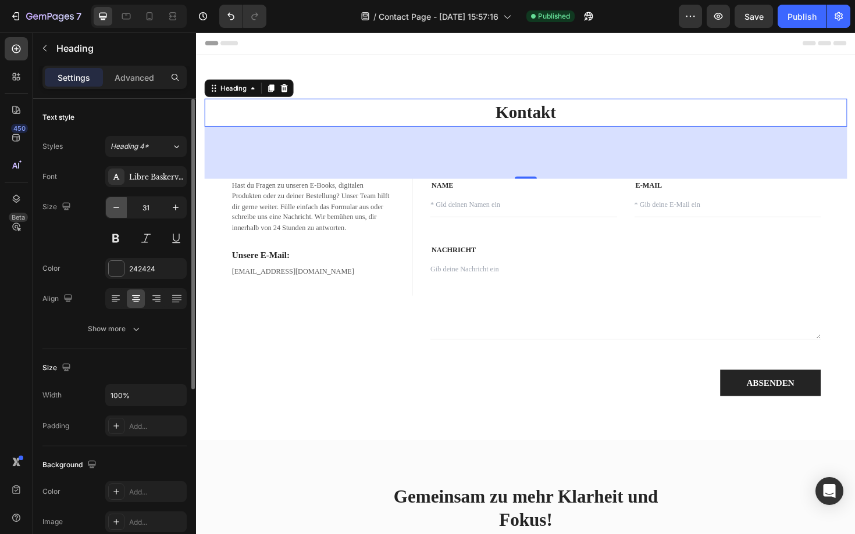
type input "30"
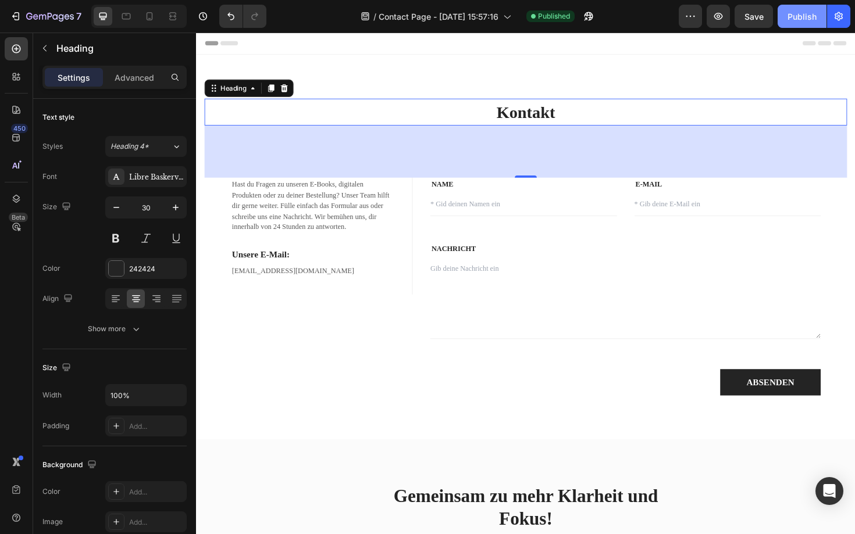
click at [806, 13] on div "Publish" at bounding box center [801, 16] width 29 height 12
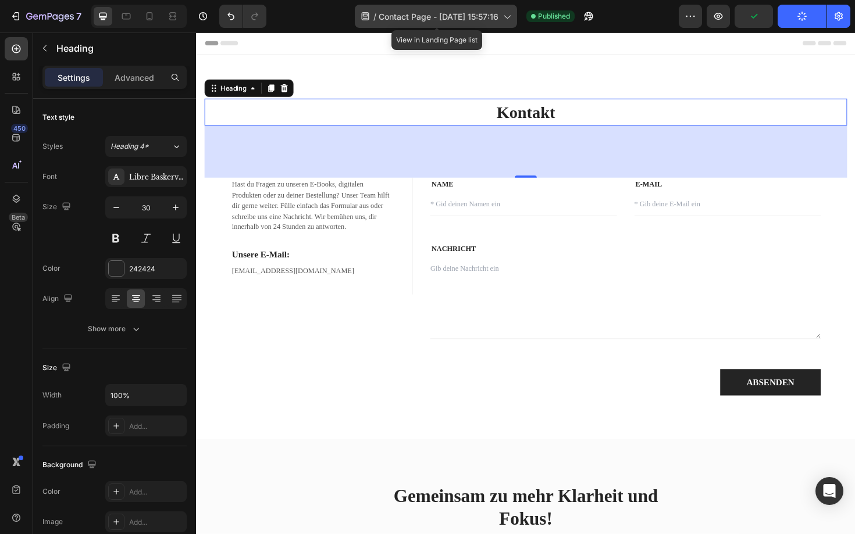
click at [480, 25] on div "/ Contact Page - Aug 27, 15:57:16" at bounding box center [436, 16] width 162 height 23
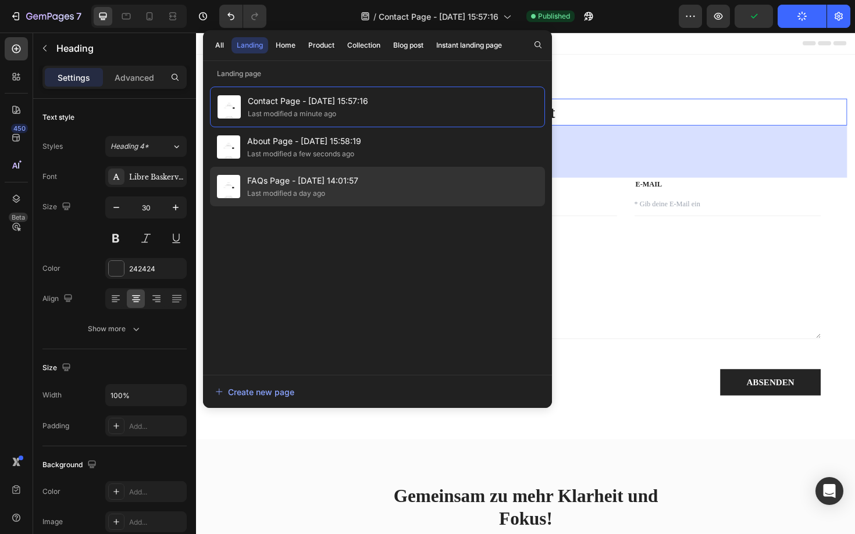
click at [368, 187] on div "FAQs Page - Aug 27, 14:01:57 Last modified a day ago" at bounding box center [377, 187] width 335 height 40
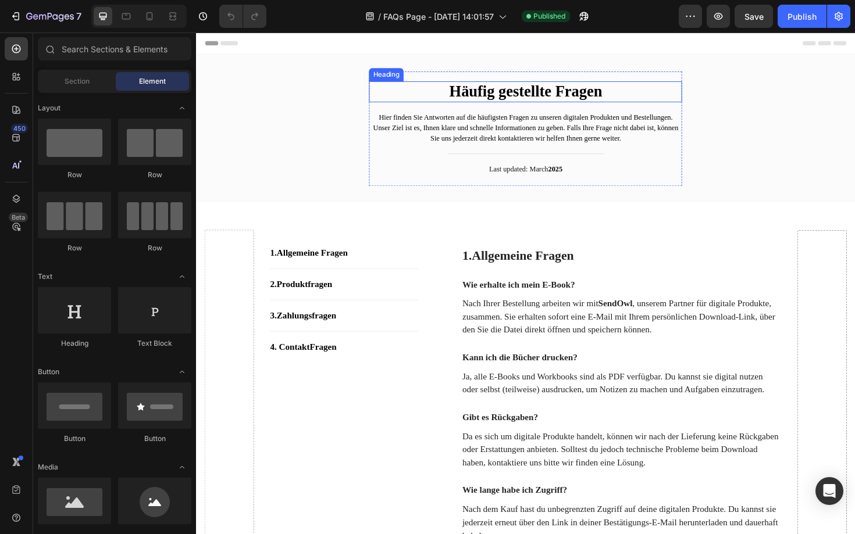
click at [532, 93] on h2 "Häufig gestellte Fragen" at bounding box center [545, 95] width 332 height 22
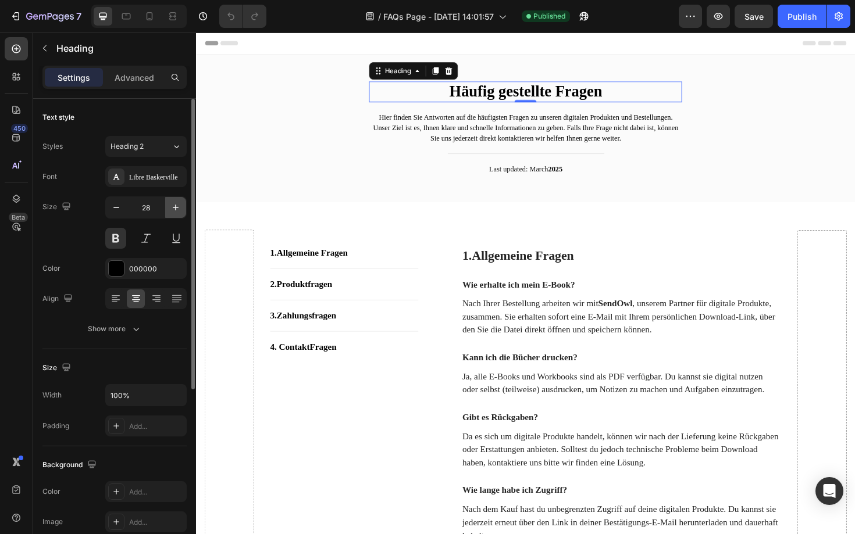
click at [176, 206] on icon "button" at bounding box center [176, 208] width 12 height 12
type input "30"
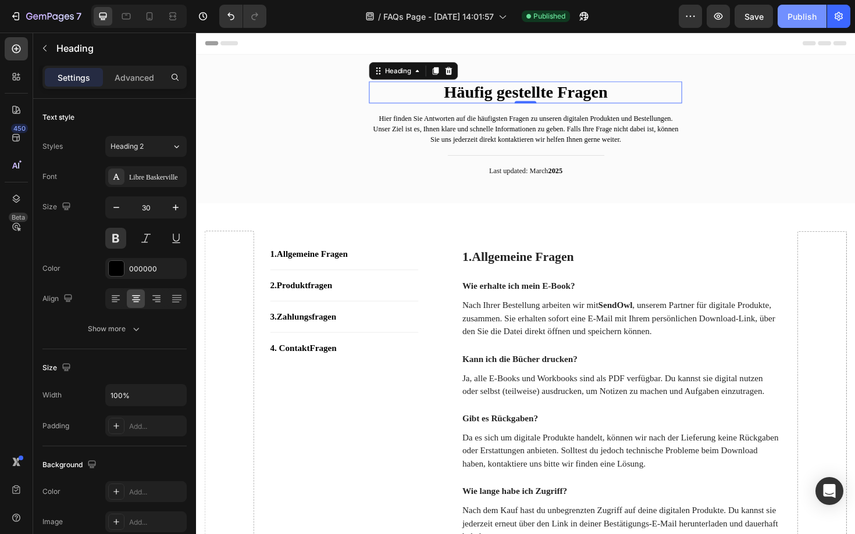
click at [793, 16] on div "Publish" at bounding box center [801, 16] width 29 height 12
click at [425, 6] on div at bounding box center [427, 9] width 5 height 9
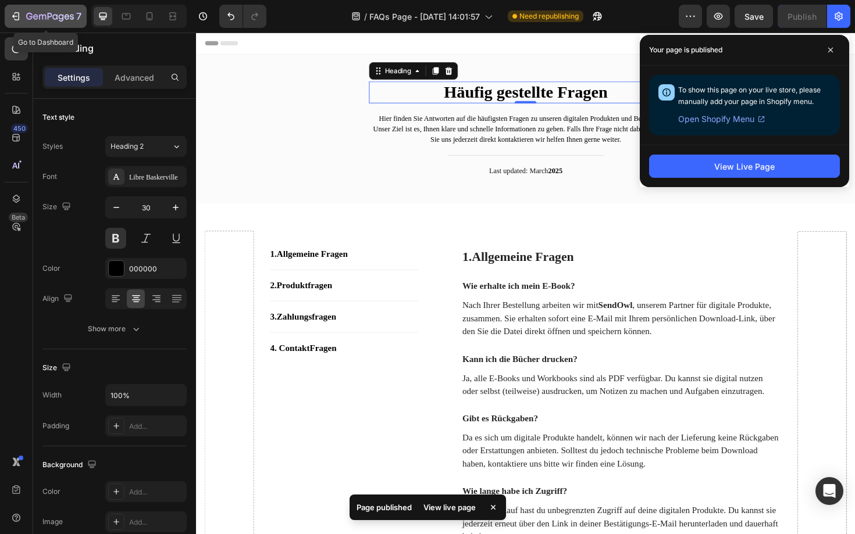
click at [17, 10] on icon "button" at bounding box center [16, 16] width 12 height 12
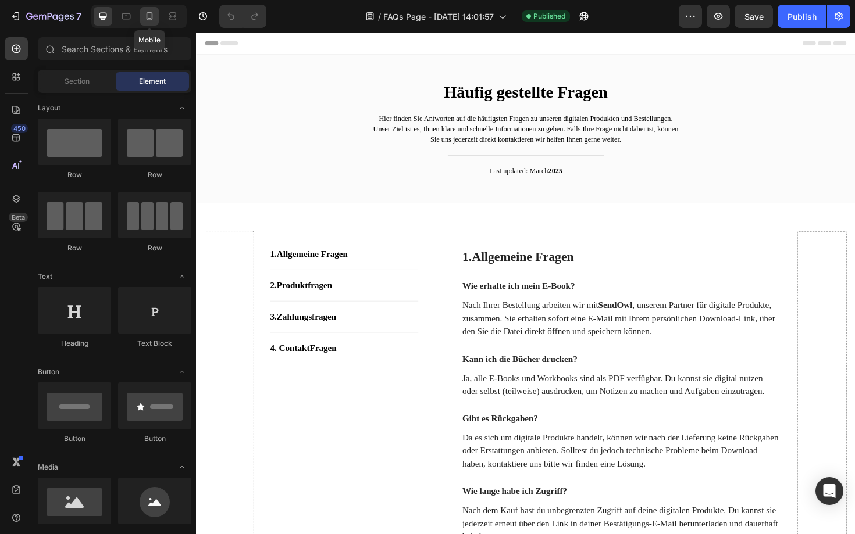
click at [155, 20] on div at bounding box center [149, 16] width 19 height 19
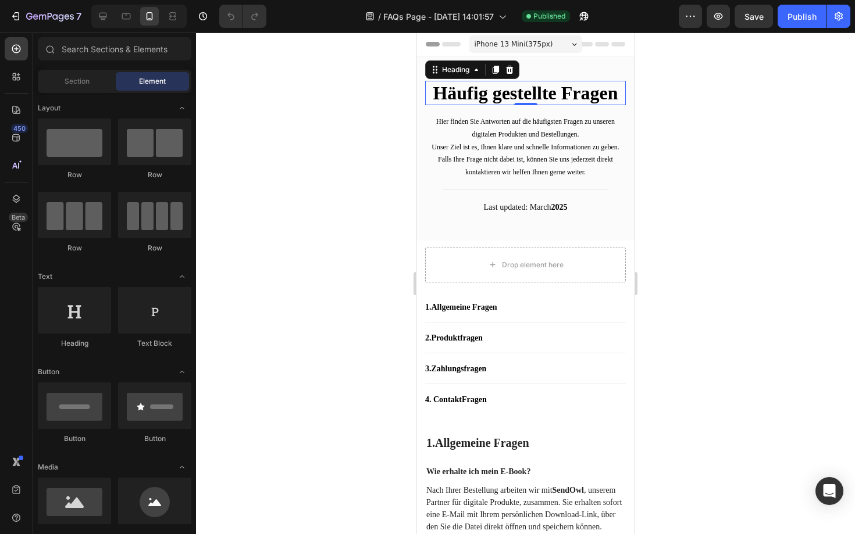
click at [488, 91] on h2 "Häufig gestellte Fragen" at bounding box center [525, 93] width 201 height 24
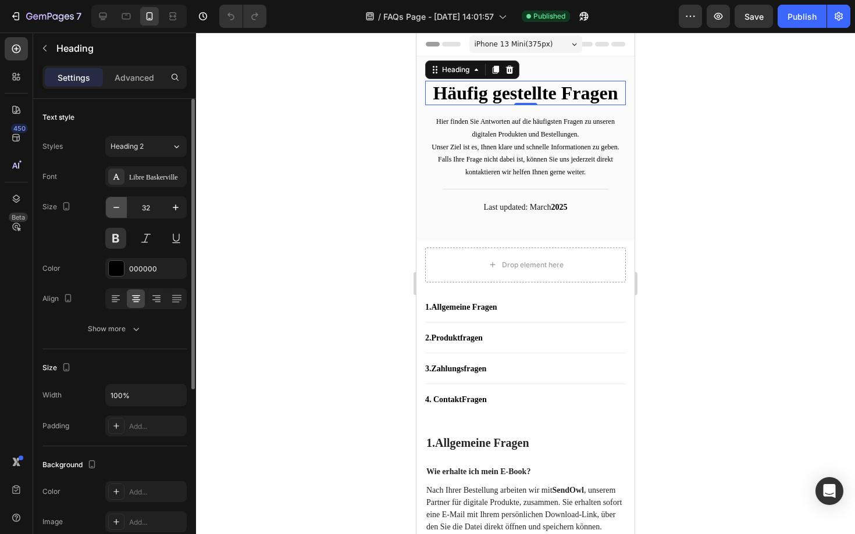
click at [112, 208] on icon "button" at bounding box center [117, 208] width 12 height 12
type input "30"
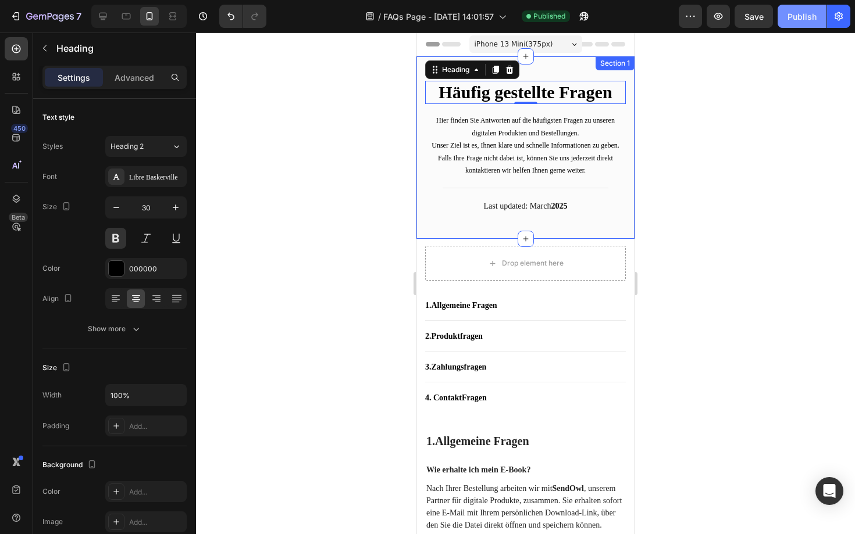
click at [796, 15] on div "Publish" at bounding box center [801, 16] width 29 height 12
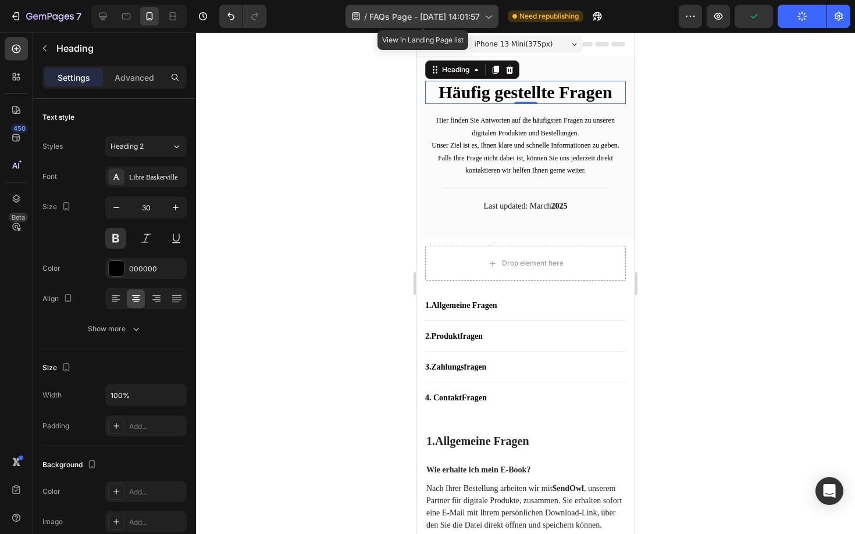
click at [475, 21] on span "FAQs Page - [DATE] 14:01:57" at bounding box center [424, 16] width 111 height 12
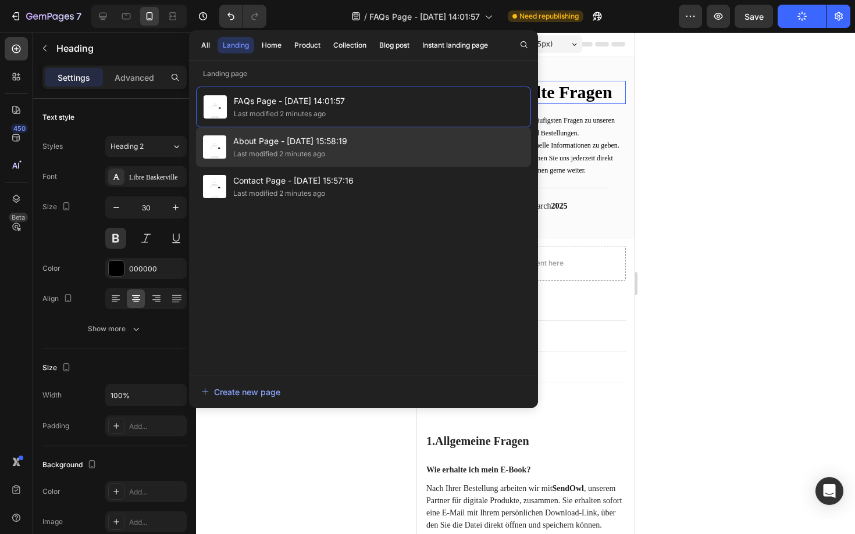
click at [304, 151] on div "Last modified 2 minutes ago" at bounding box center [279, 154] width 92 height 12
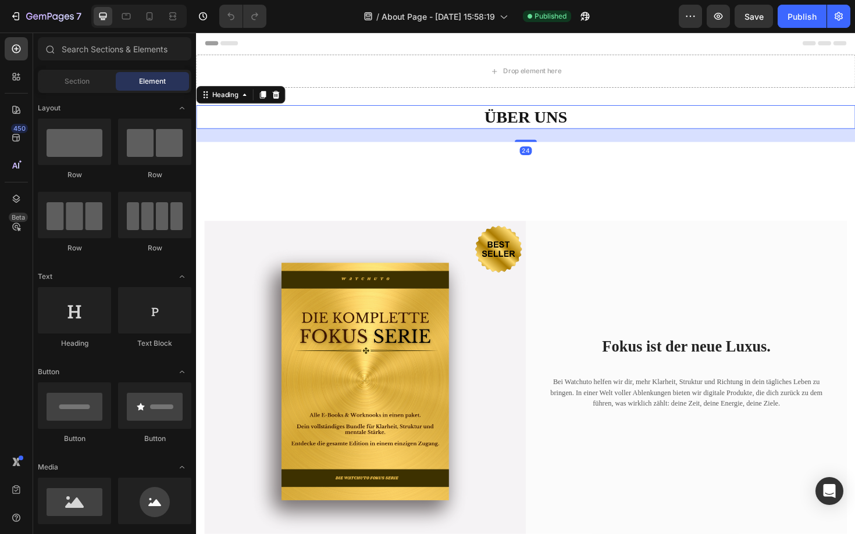
click at [564, 118] on h2 "ÜBER UNS" at bounding box center [545, 122] width 698 height 25
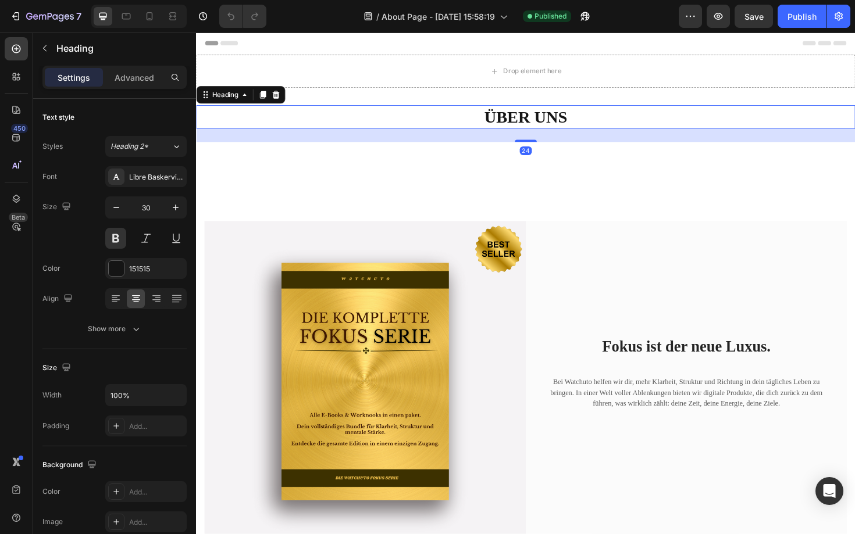
click at [582, 120] on h2 "ÜBER UNS" at bounding box center [545, 122] width 698 height 25
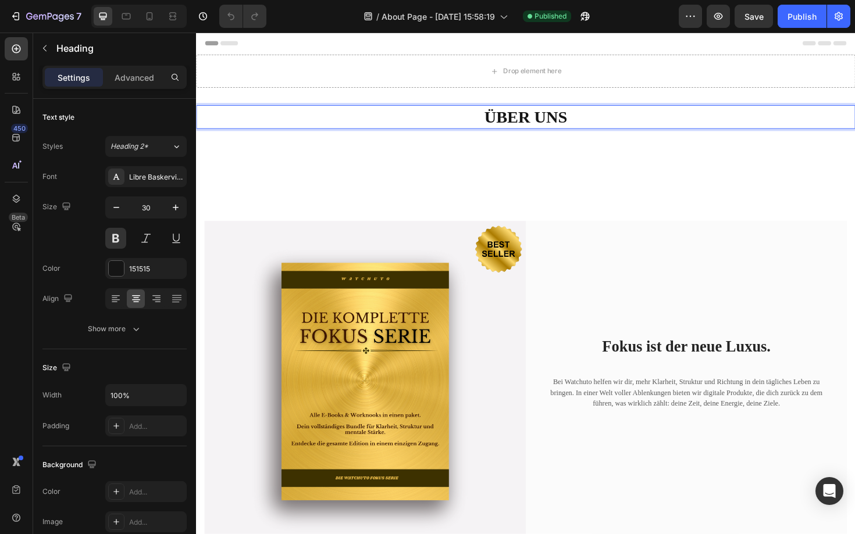
click at [589, 120] on p "ÜBER UNS" at bounding box center [545, 122] width 696 height 23
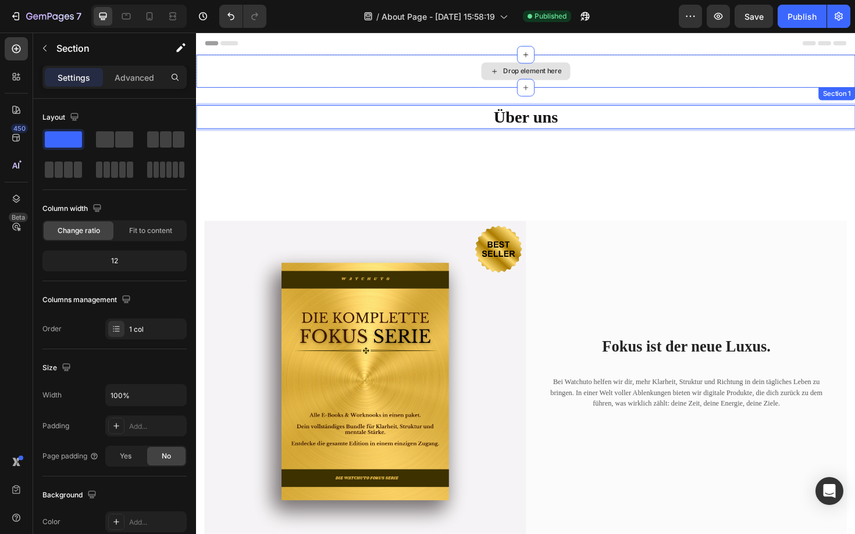
click at [639, 77] on div "Drop element here" at bounding box center [545, 73] width 698 height 35
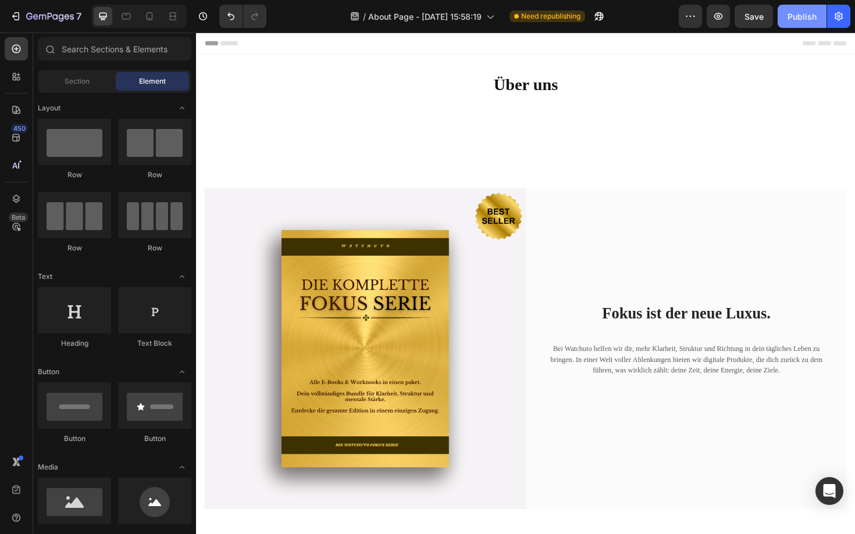
click at [819, 12] on button "Publish" at bounding box center [802, 16] width 49 height 23
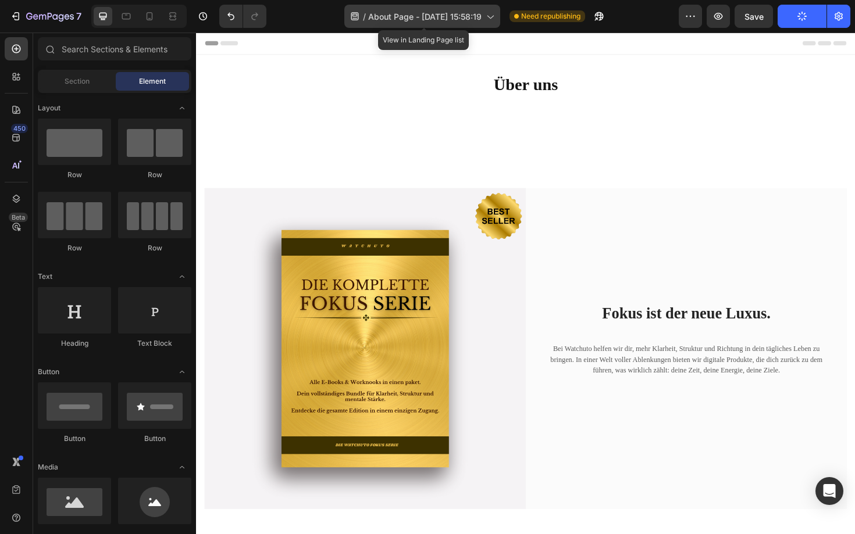
click at [394, 14] on span "About Page - [DATE] 15:58:19" at bounding box center [424, 16] width 113 height 12
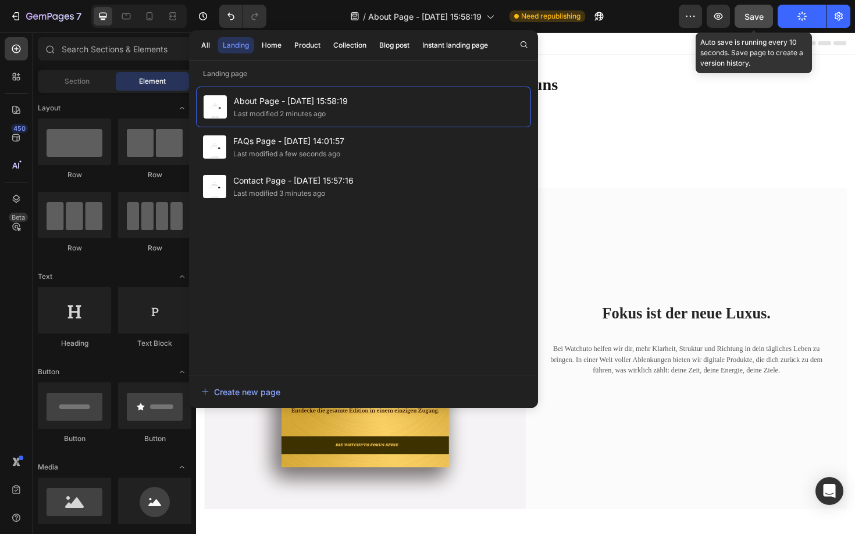
click at [740, 20] on button "Save" at bounding box center [754, 16] width 38 height 23
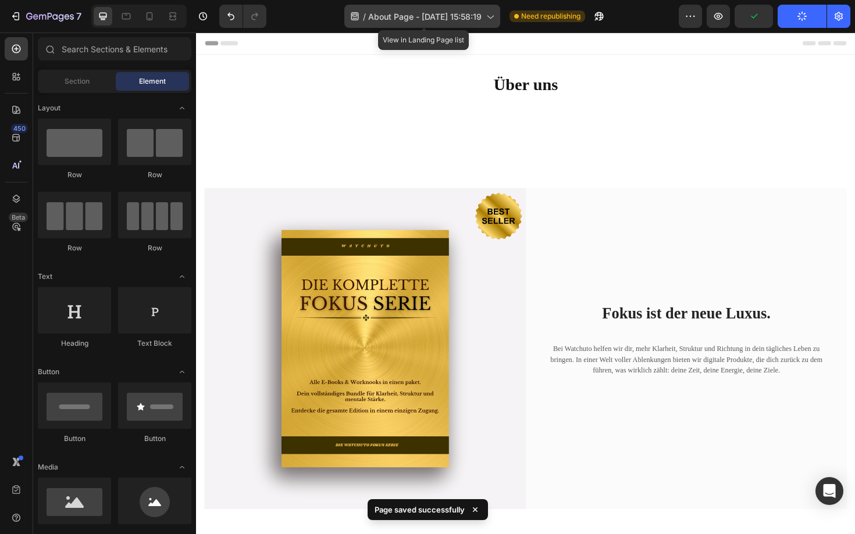
click at [429, 22] on span "About Page - [DATE] 15:58:19" at bounding box center [424, 16] width 113 height 12
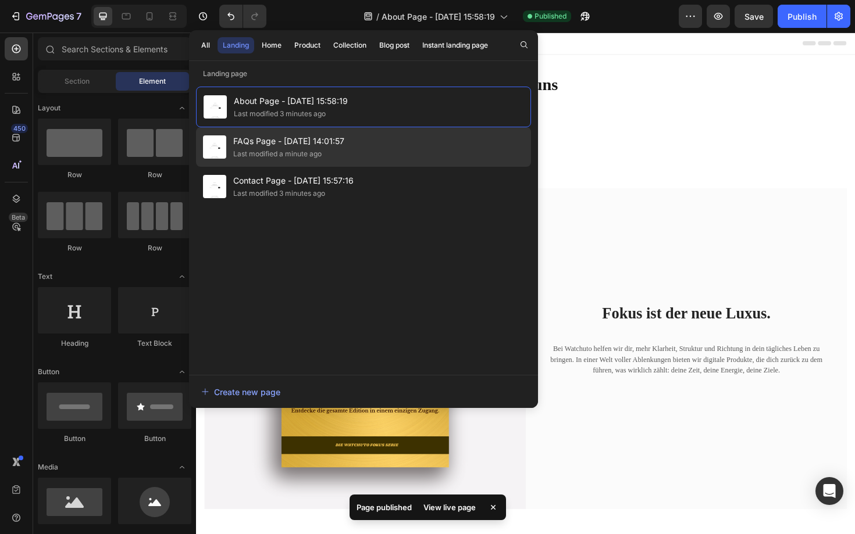
click at [315, 147] on span "FAQs Page - [DATE] 14:01:57" at bounding box center [288, 141] width 111 height 14
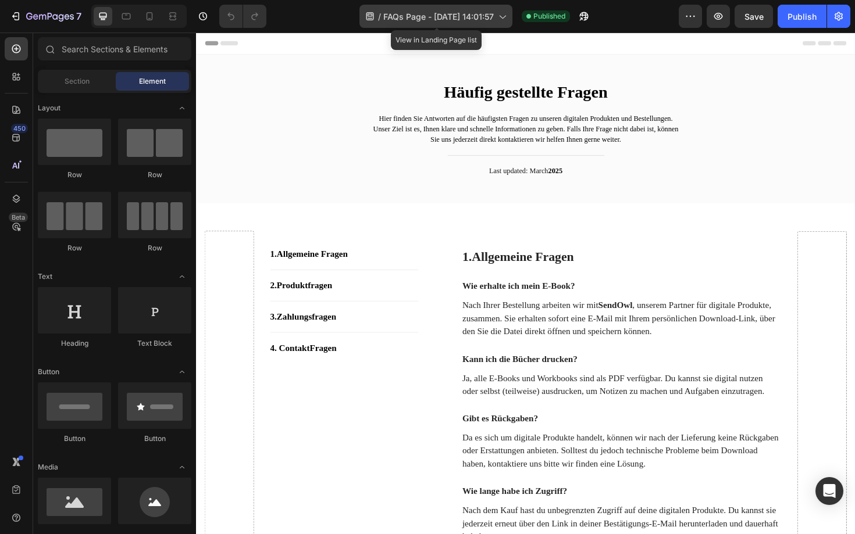
click at [450, 13] on span "FAQs Page - [DATE] 14:01:57" at bounding box center [438, 16] width 111 height 12
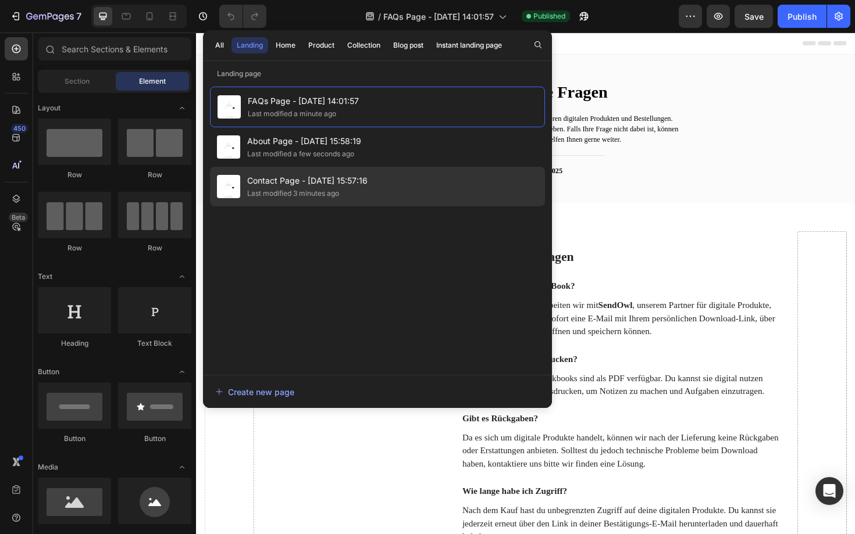
click at [327, 179] on span "Contact Page - [DATE] 15:57:16" at bounding box center [307, 181] width 120 height 14
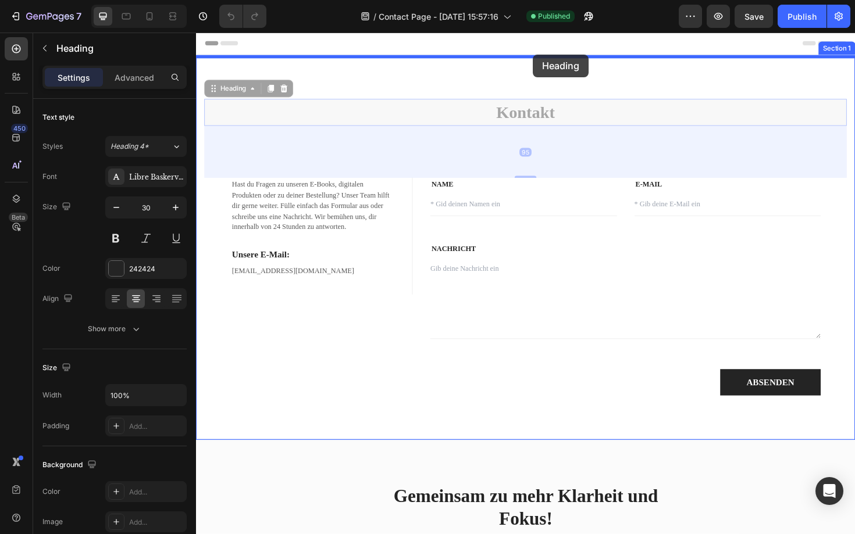
drag, startPoint x: 557, startPoint y: 119, endPoint x: 553, endPoint y: 56, distance: 63.5
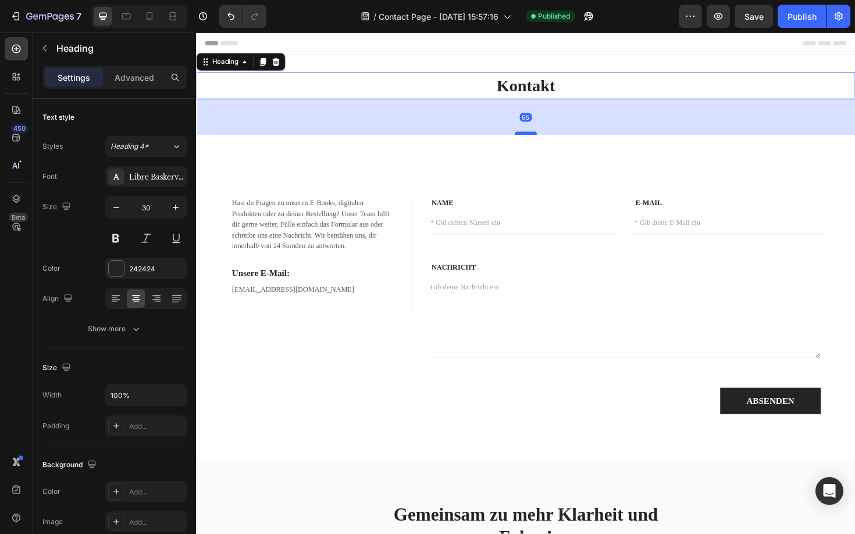
drag, startPoint x: 546, startPoint y: 156, endPoint x: 548, endPoint y: 139, distance: 17.6
click at [548, 139] on div at bounding box center [544, 139] width 23 height 3
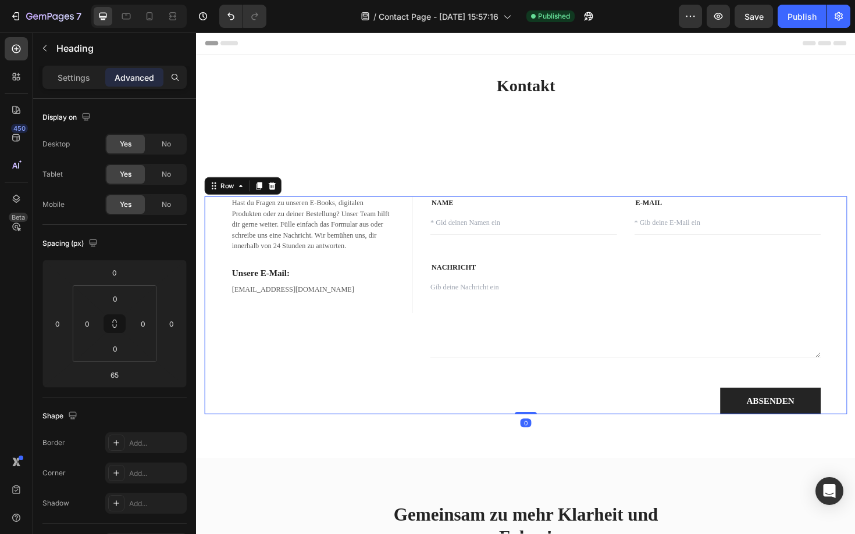
click at [313, 342] on div "Hast du Fragen zu unseren E-Books, digitalen Produkten oder zu deiner Bestellun…" at bounding box center [315, 321] width 220 height 231
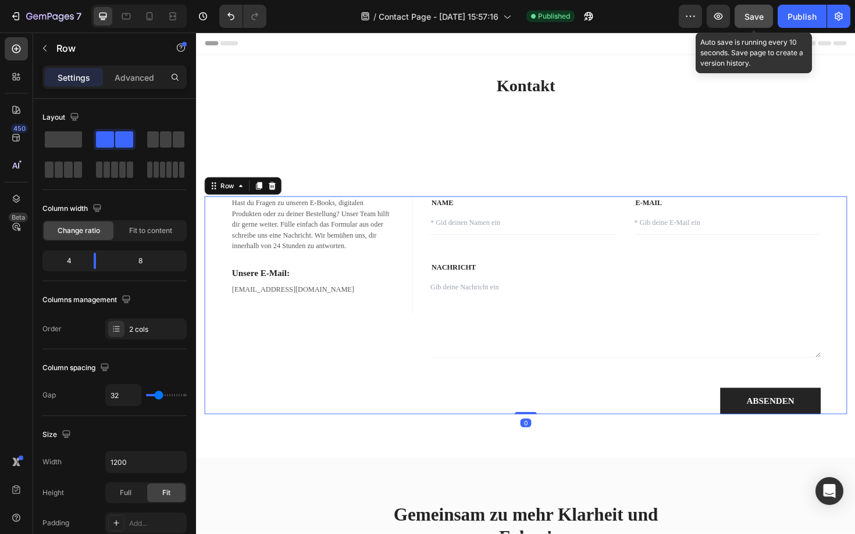
click at [748, 19] on span "Save" at bounding box center [753, 17] width 19 height 10
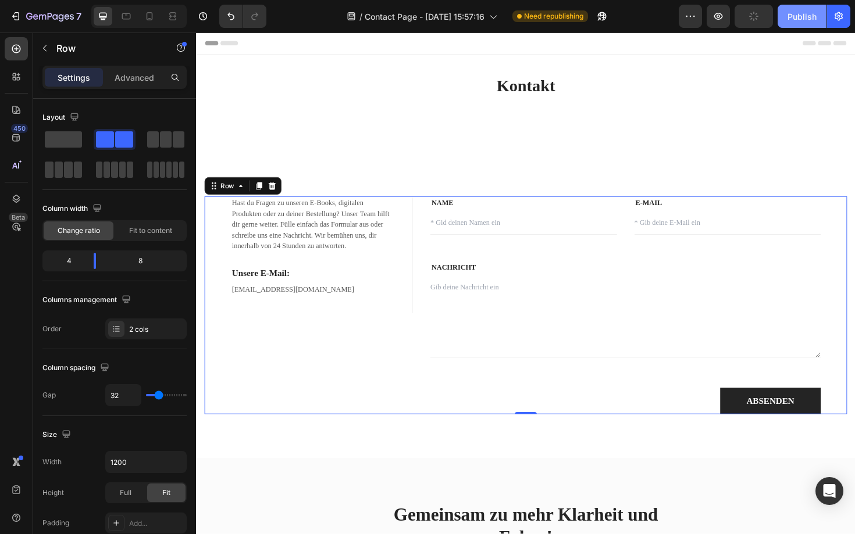
click at [789, 17] on div "Publish" at bounding box center [801, 16] width 29 height 12
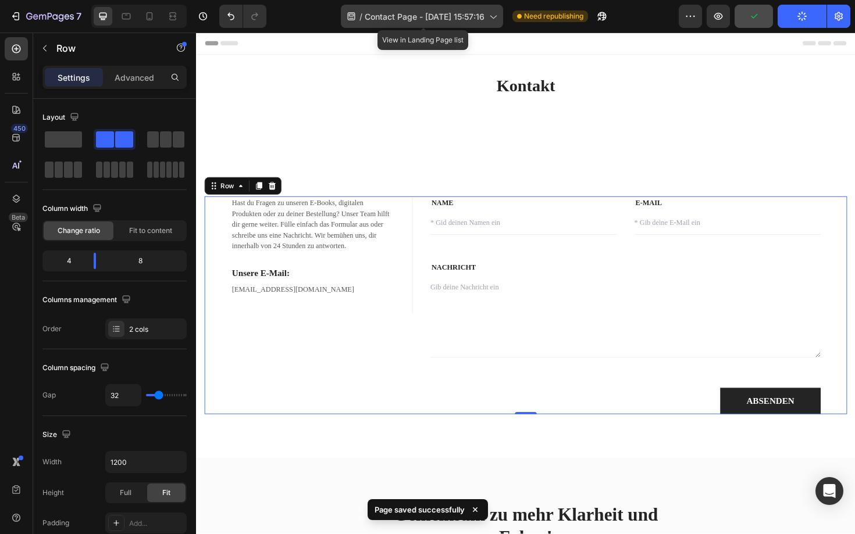
click at [434, 23] on div "/ Contact Page - Aug 27, 15:57:16" at bounding box center [422, 16] width 162 height 23
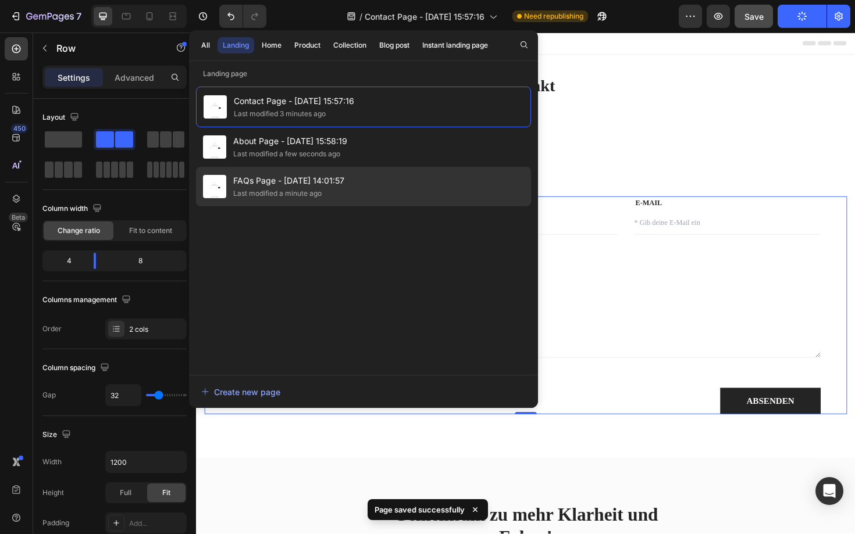
click at [287, 173] on div "FAQs Page - Aug 27, 14:01:57 Last modified a minute ago" at bounding box center [363, 187] width 335 height 40
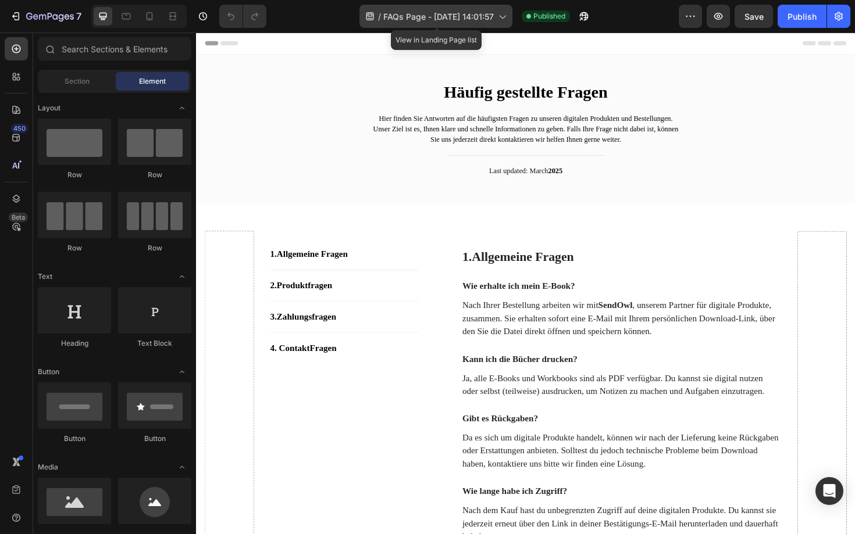
click at [398, 10] on span "FAQs Page - [DATE] 14:01:57" at bounding box center [438, 16] width 111 height 12
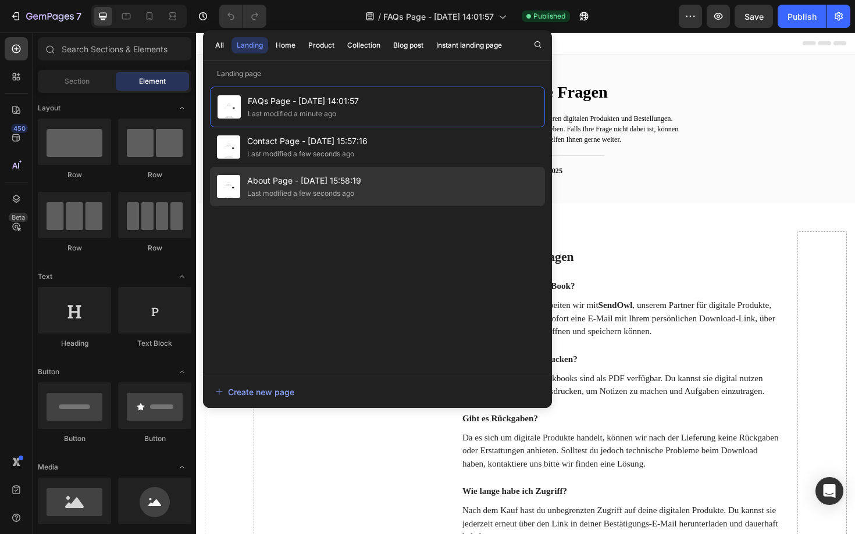
click at [312, 176] on span "About Page - [DATE] 15:58:19" at bounding box center [304, 181] width 114 height 14
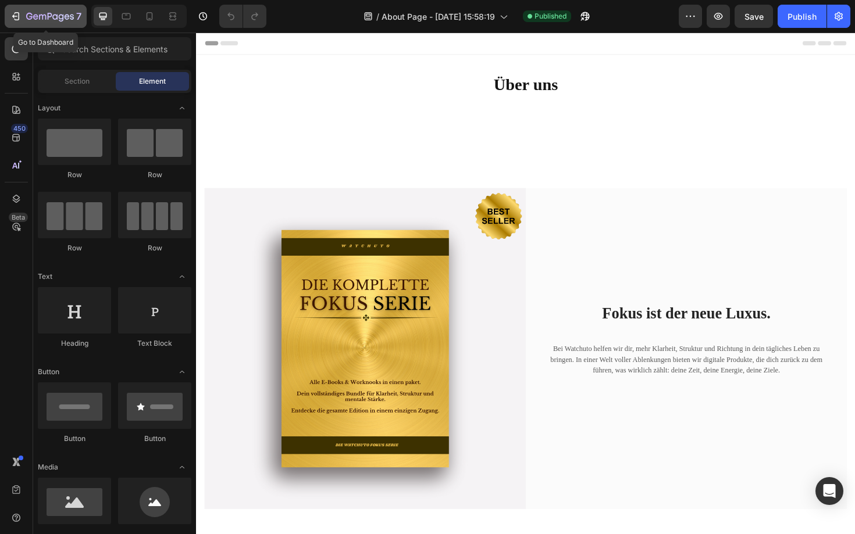
click at [14, 19] on icon "button" at bounding box center [16, 16] width 12 height 12
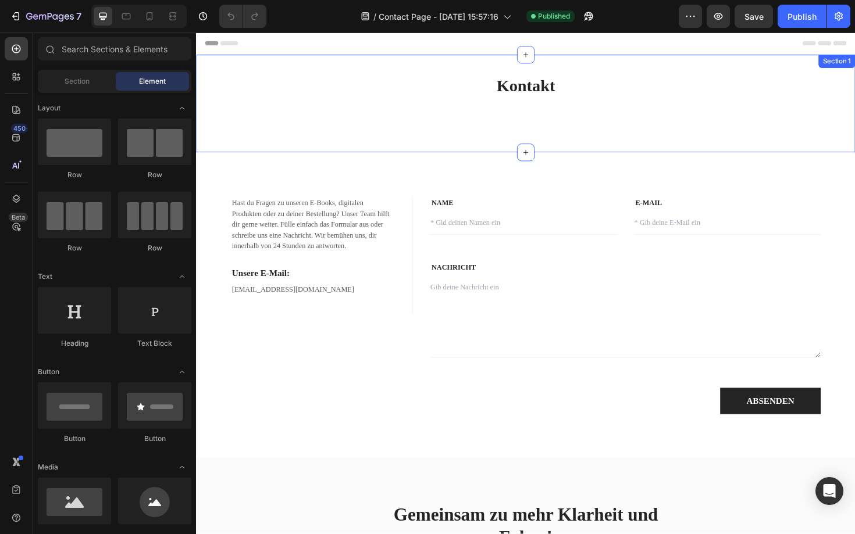
click at [564, 145] on div "Kontakt Heading Section 1" at bounding box center [545, 108] width 698 height 104
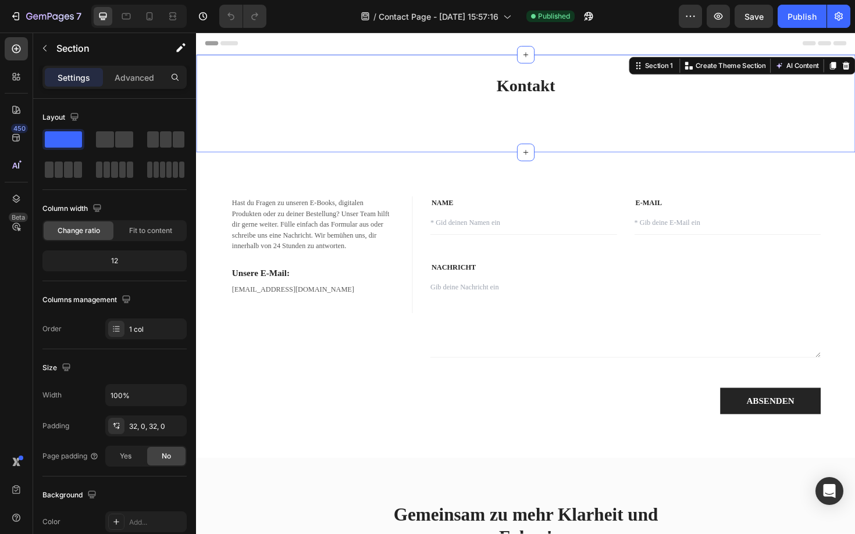
click at [566, 137] on div "Kontakt Heading" at bounding box center [545, 108] width 698 height 66
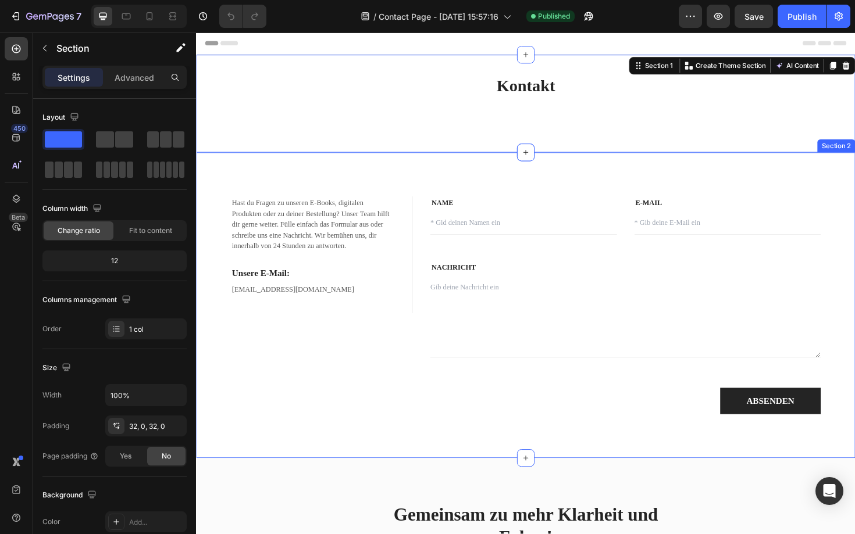
click at [490, 177] on div "Hast du Fragen zu unseren E-Books, digitalen Produkten oder zu deiner Bestellun…" at bounding box center [545, 322] width 698 height 324
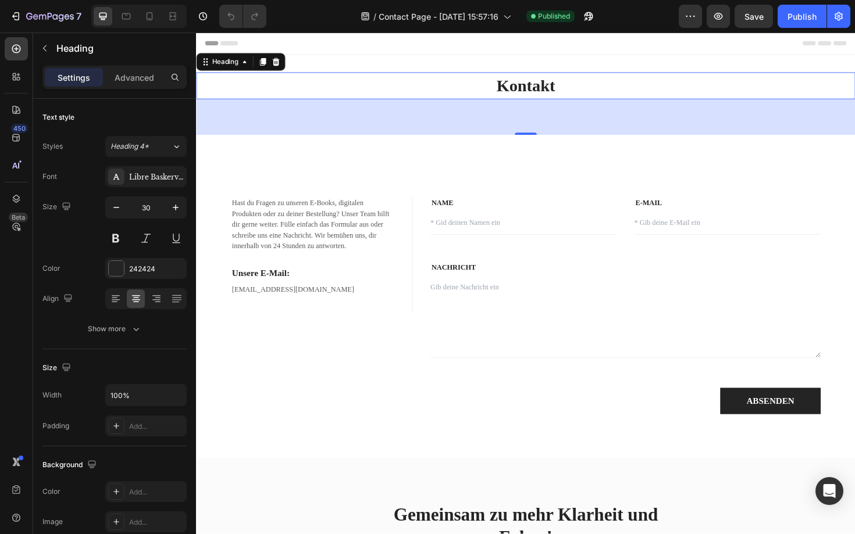
click at [568, 87] on h2 "Kontakt" at bounding box center [545, 89] width 698 height 28
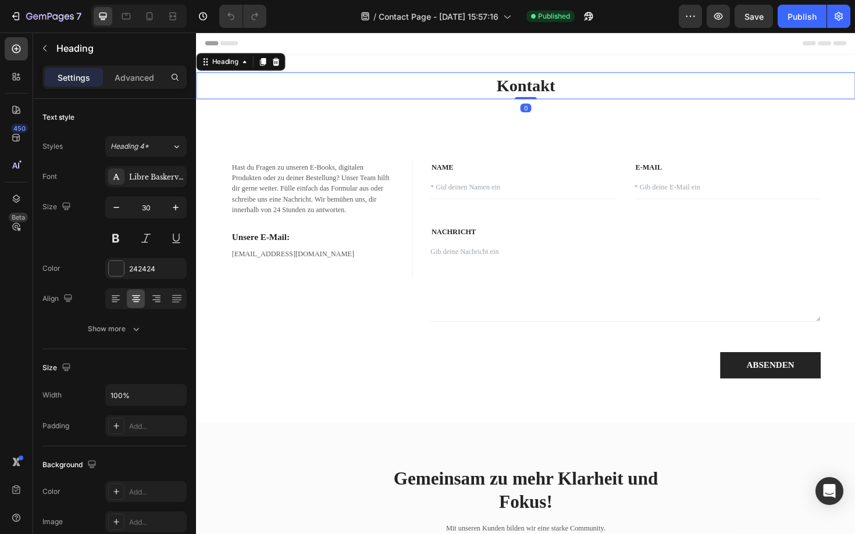
drag, startPoint x: 552, startPoint y: 140, endPoint x: 562, endPoint y: 102, distance: 39.6
click at [562, 102] on div "Kontakt Heading 0" at bounding box center [545, 89] width 698 height 28
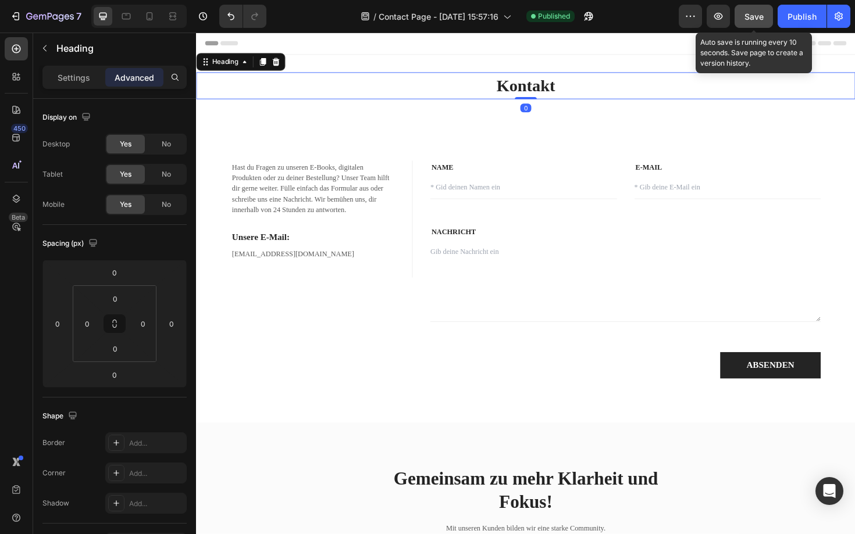
click at [766, 20] on button "Save" at bounding box center [754, 16] width 38 height 23
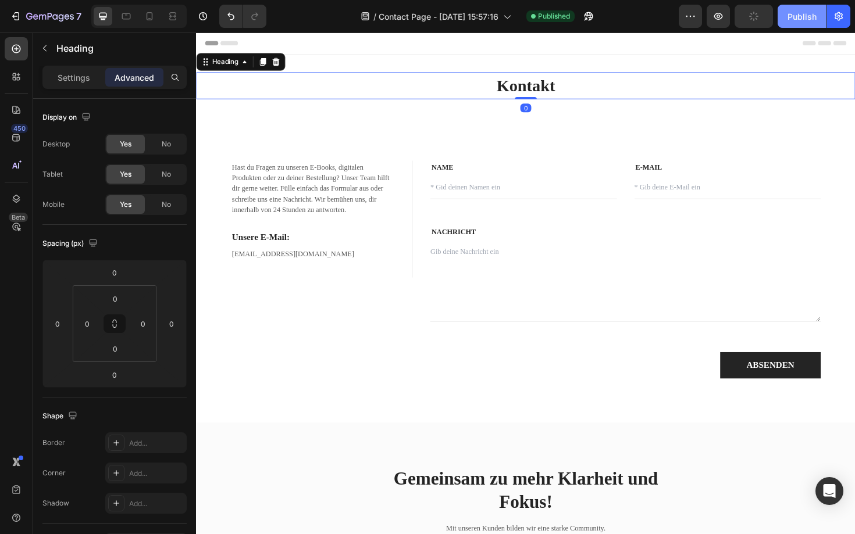
click at [790, 20] on div "Publish" at bounding box center [801, 16] width 29 height 12
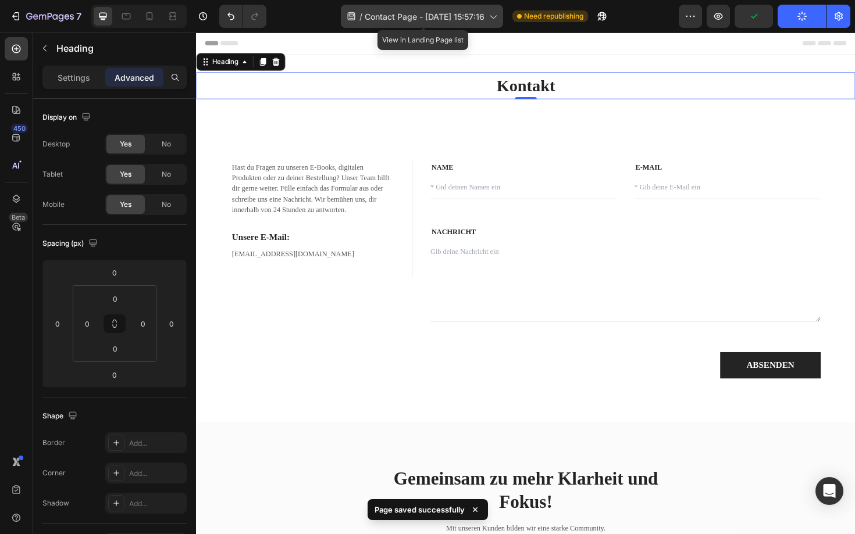
click at [425, 21] on span "Contact Page - [DATE] 15:57:16" at bounding box center [425, 16] width 120 height 12
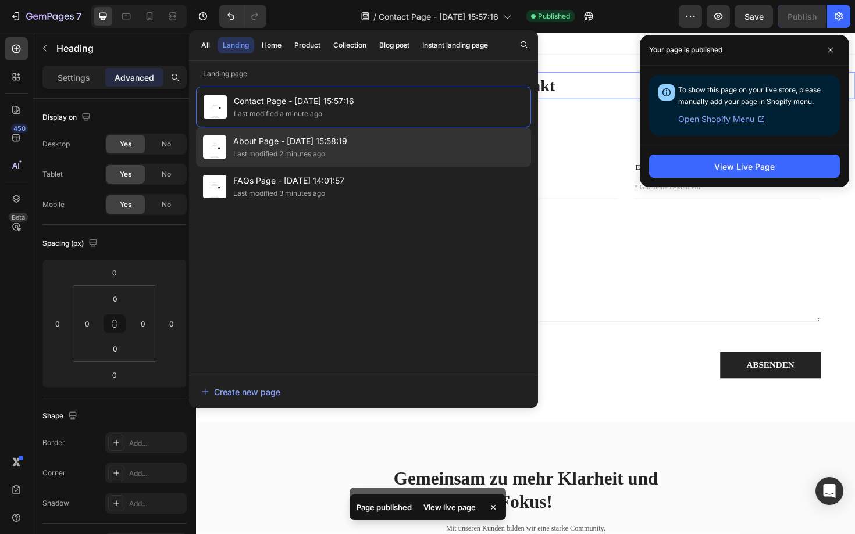
click at [277, 148] on div "Last modified 2 minutes ago" at bounding box center [279, 154] width 92 height 12
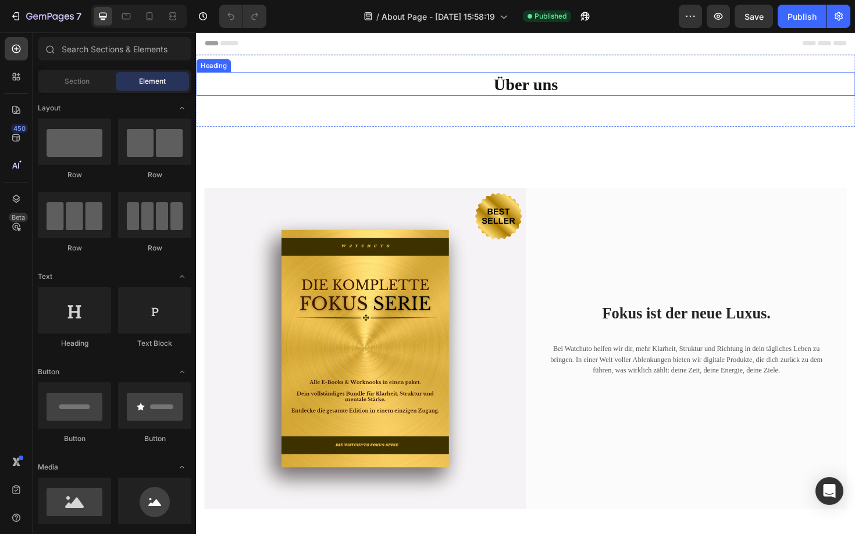
click at [568, 85] on h2 "Über uns" at bounding box center [545, 87] width 698 height 25
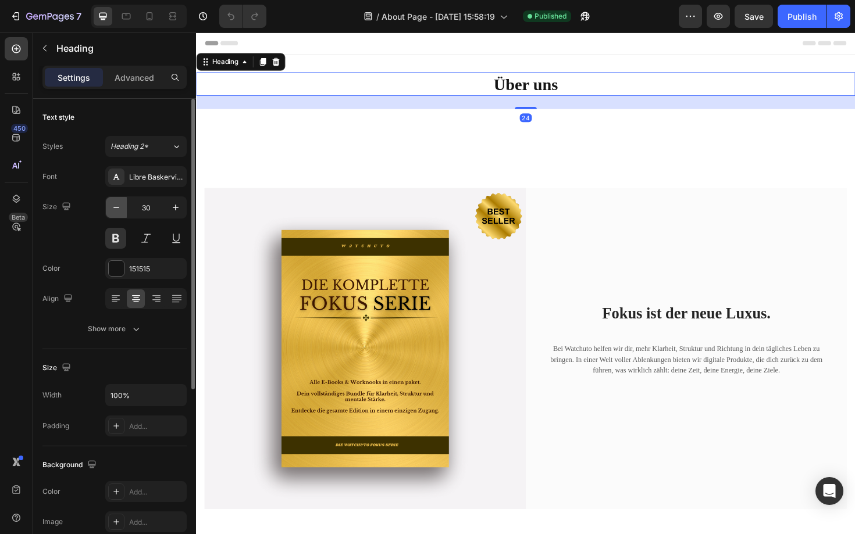
click at [113, 208] on icon "button" at bounding box center [117, 208] width 12 height 12
click at [173, 205] on icon "button" at bounding box center [176, 208] width 12 height 12
click at [108, 213] on button "button" at bounding box center [116, 207] width 21 height 21
type input "28"
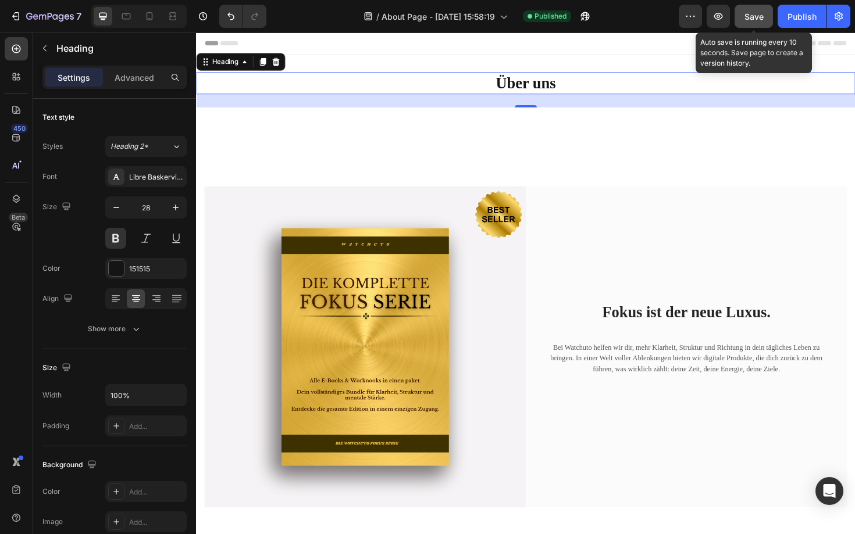
click at [756, 19] on span "Save" at bounding box center [753, 17] width 19 height 10
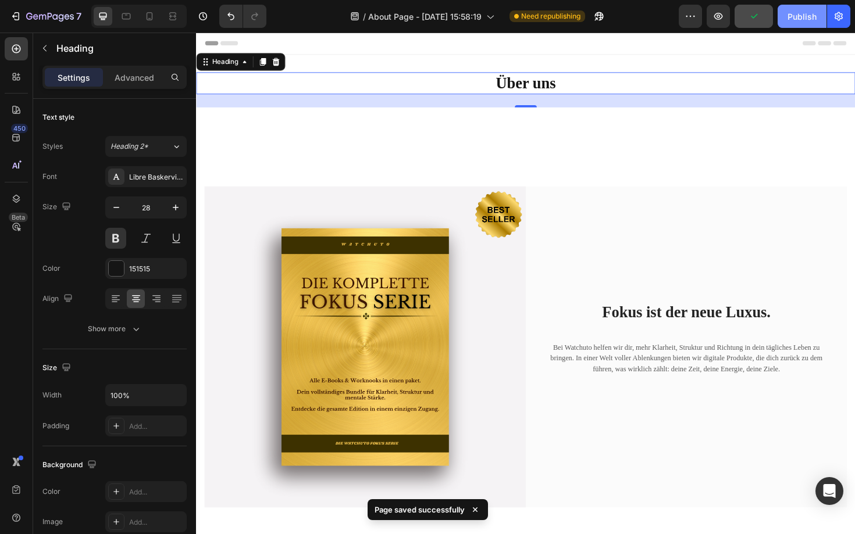
click at [790, 19] on div "Publish" at bounding box center [801, 16] width 29 height 12
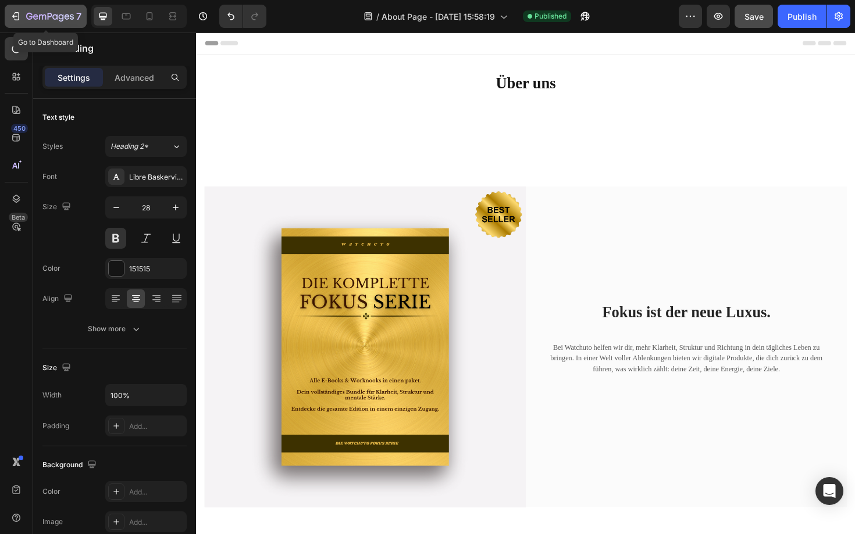
click at [12, 21] on icon "button" at bounding box center [16, 16] width 12 height 12
